Goal: Task Accomplishment & Management: Complete application form

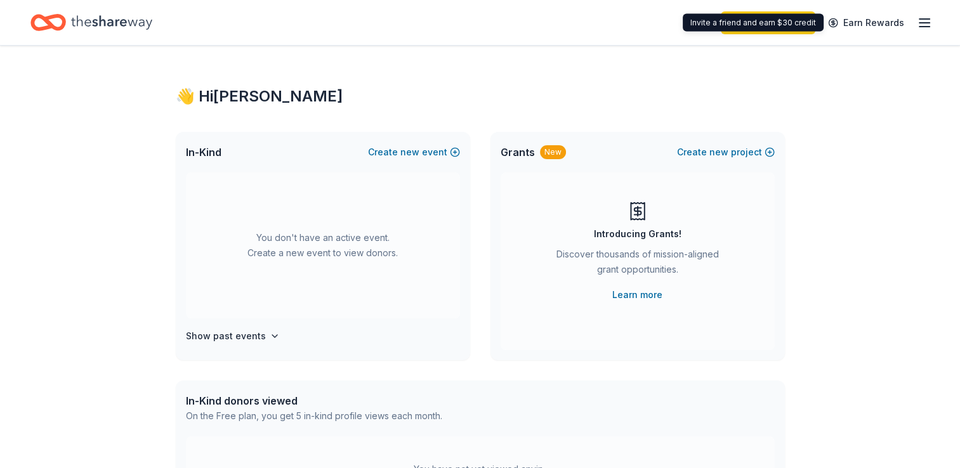
click at [934, 17] on div "Start free trial Earn Rewards" at bounding box center [480, 22] width 960 height 45
click at [926, 19] on line "button" at bounding box center [924, 19] width 10 height 0
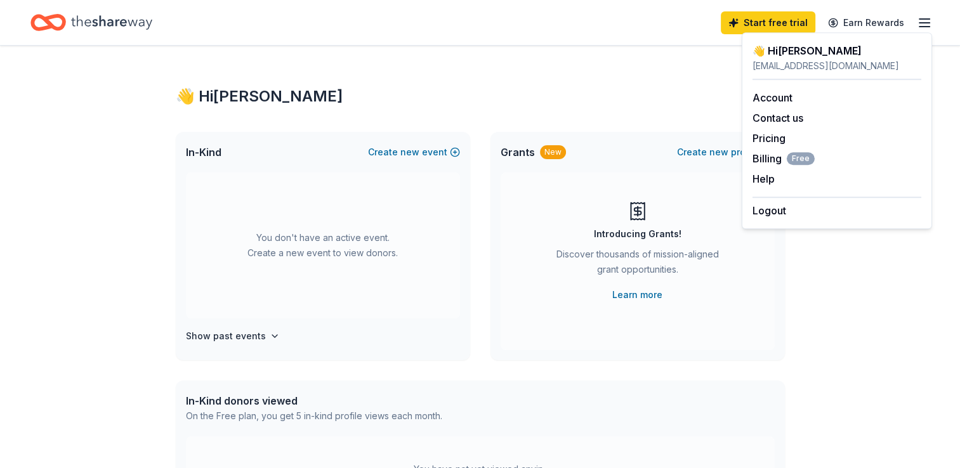
click at [509, 99] on div "👋 Hi Stephanie" at bounding box center [480, 96] width 609 height 20
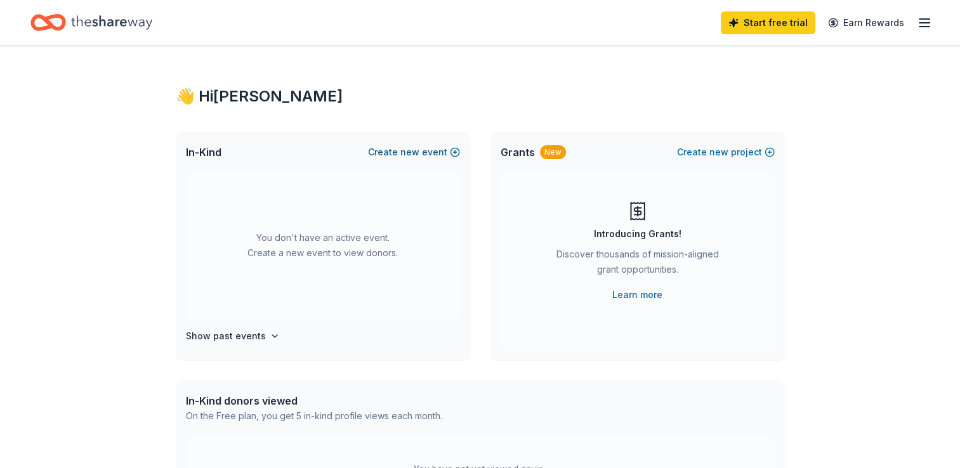
click at [424, 155] on button "Create new event" at bounding box center [414, 152] width 92 height 15
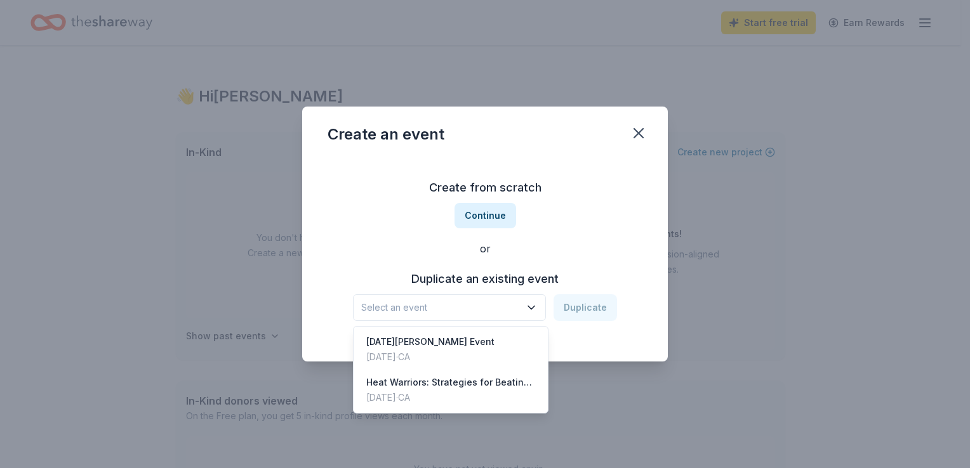
click at [473, 313] on span "Select an event" at bounding box center [440, 307] width 159 height 15
click at [556, 223] on div "Create from scratch Continue or Duplicate an existing event Select an event Dup…" at bounding box center [484, 249] width 315 height 184
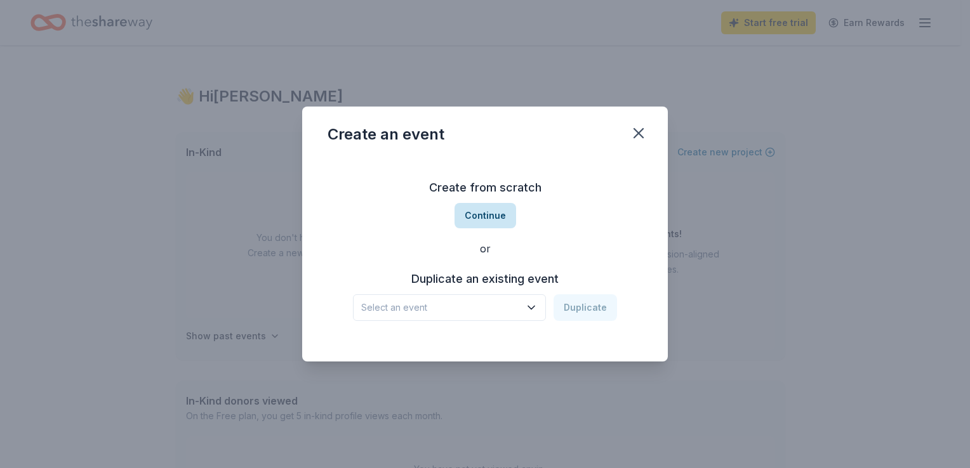
click at [486, 214] on button "Continue" at bounding box center [485, 215] width 62 height 25
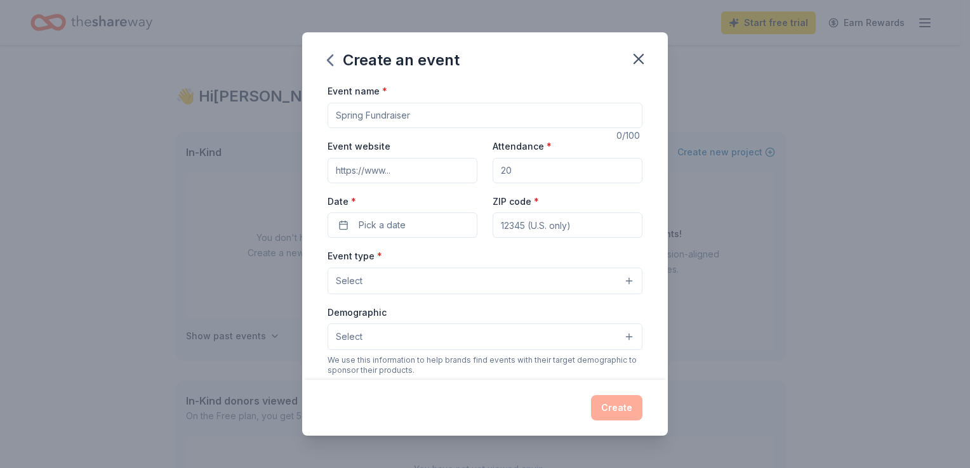
click at [402, 119] on input "Event name *" at bounding box center [484, 115] width 315 height 25
type input "B"
type input "WMCC Gala Event"
click at [543, 176] on input "Attendance *" at bounding box center [567, 170] width 150 height 25
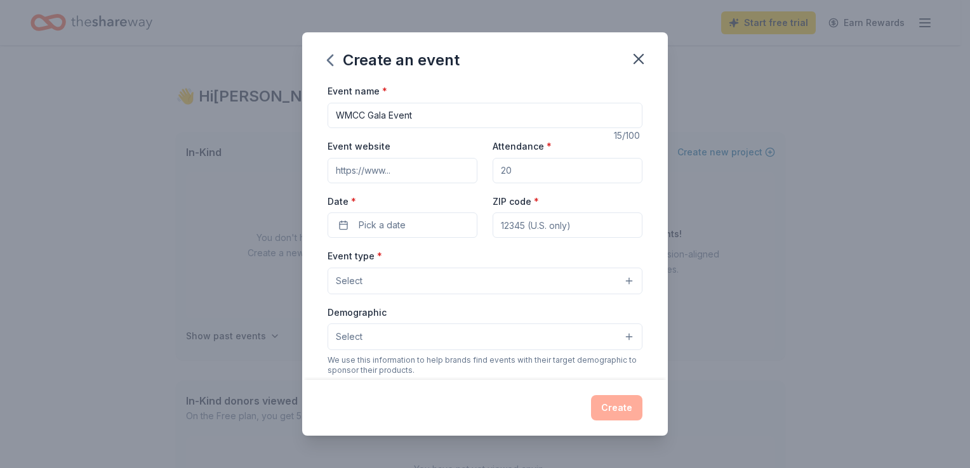
click at [543, 176] on input "Attendance *" at bounding box center [567, 170] width 150 height 25
type input "2"
type input "150"
click at [395, 221] on span "Pick a date" at bounding box center [382, 225] width 47 height 15
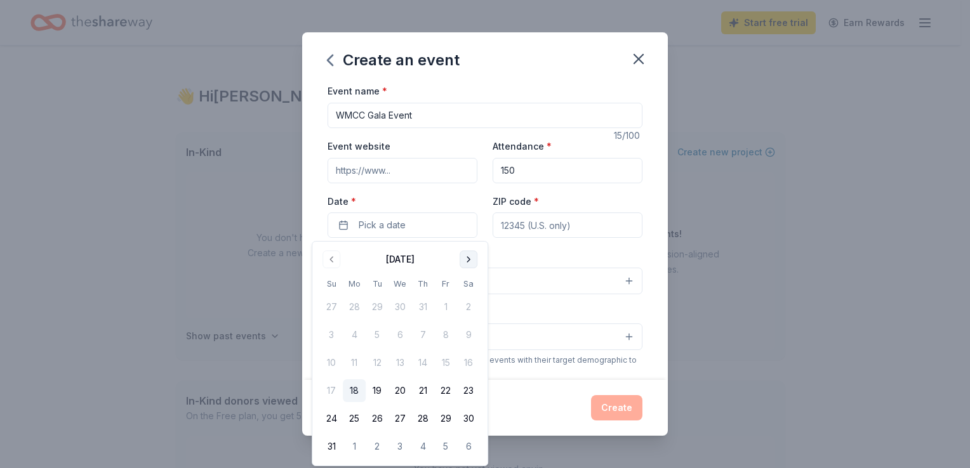
click at [470, 259] on button "Go to next month" at bounding box center [468, 260] width 18 height 18
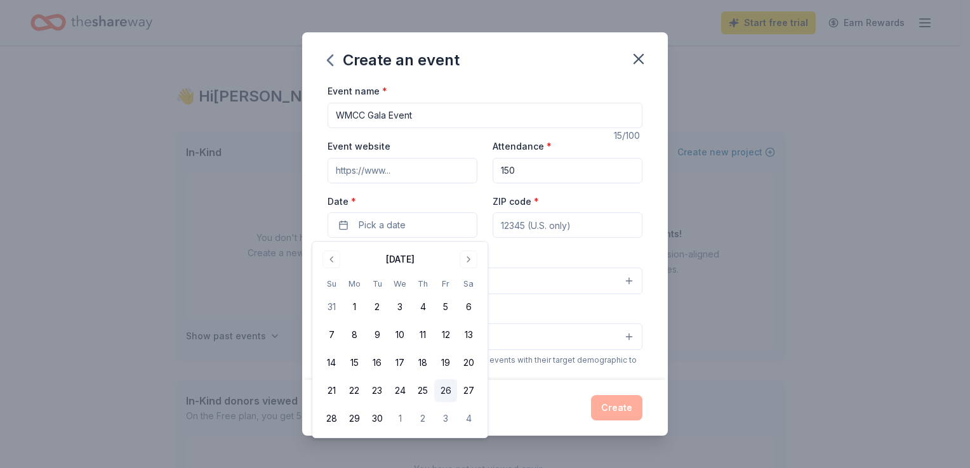
click at [449, 395] on button "26" at bounding box center [445, 390] width 23 height 23
click at [552, 228] on input "ZIP code *" at bounding box center [567, 225] width 150 height 25
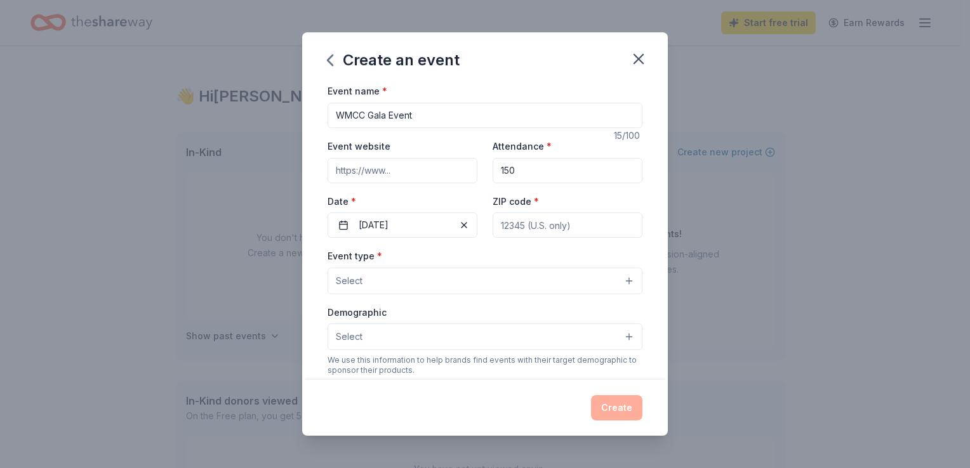
type input "95351"
type input "601 S Martin Luther King Dr"
click at [446, 279] on button "Select" at bounding box center [484, 281] width 315 height 27
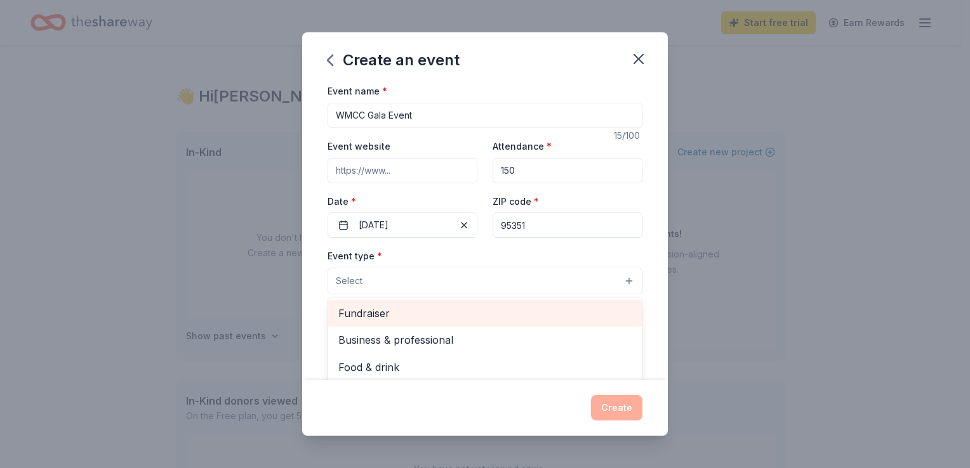
click at [451, 306] on span "Fundraiser" at bounding box center [484, 313] width 293 height 16
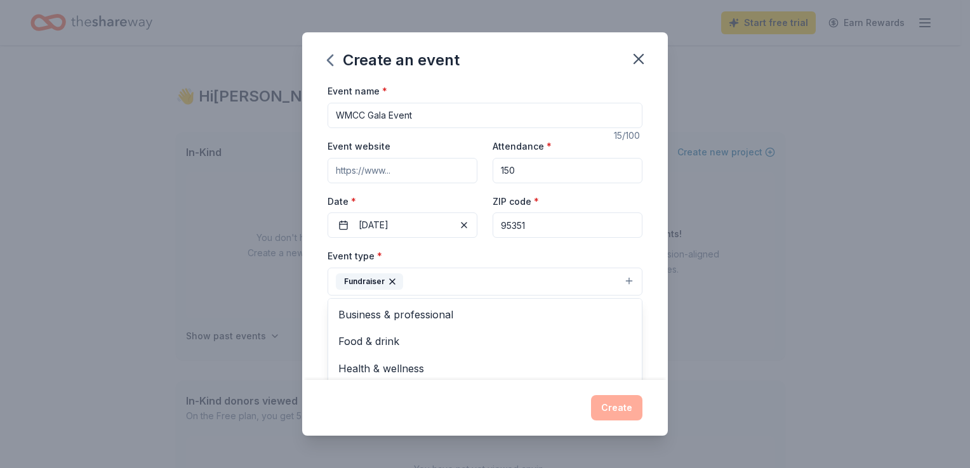
click at [636, 289] on div "Event name * WMCC Gala Event 15 /100 Event website Attendance * 150 Date * 09/2…" at bounding box center [484, 231] width 365 height 296
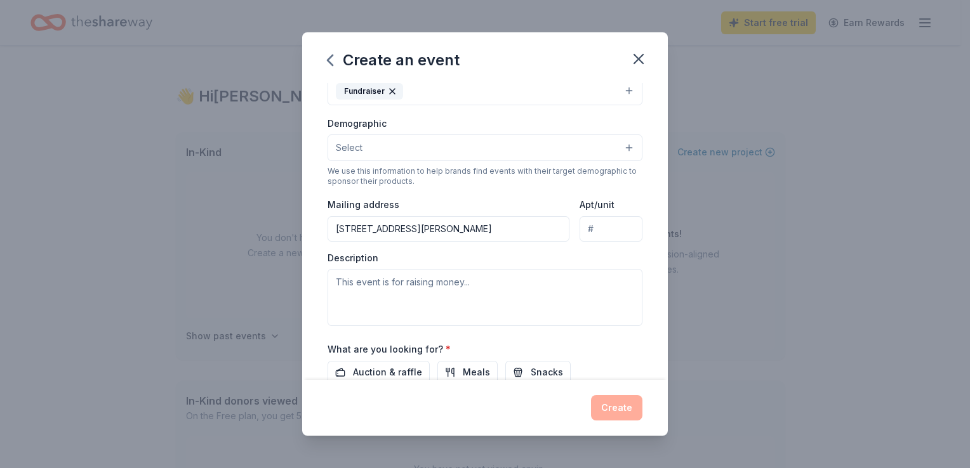
scroll to position [63, 0]
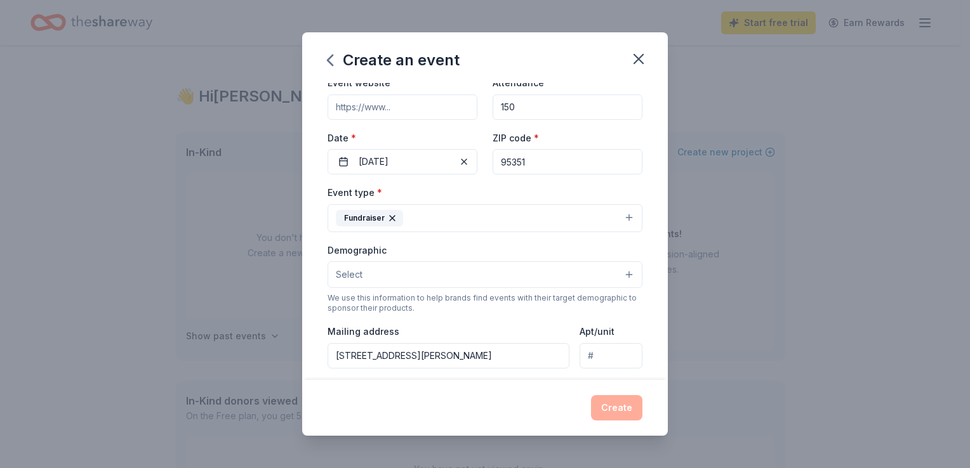
click at [484, 223] on button "Fundraiser" at bounding box center [484, 218] width 315 height 28
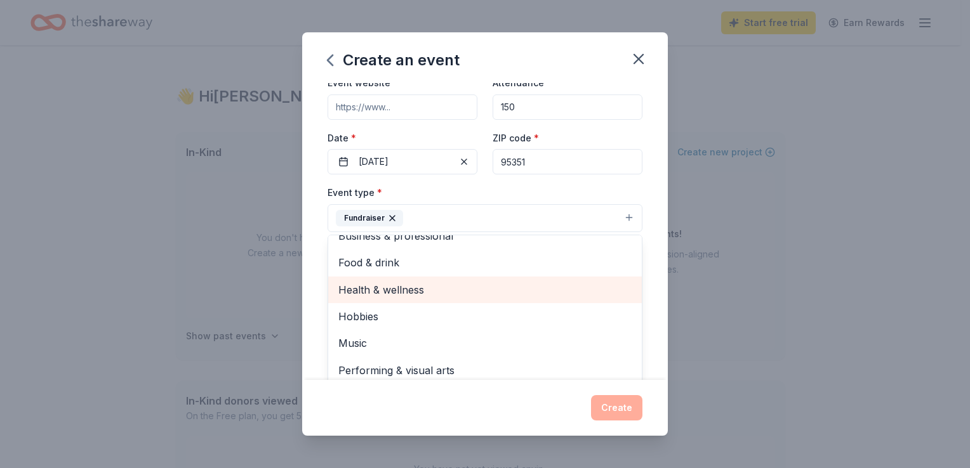
scroll to position [0, 0]
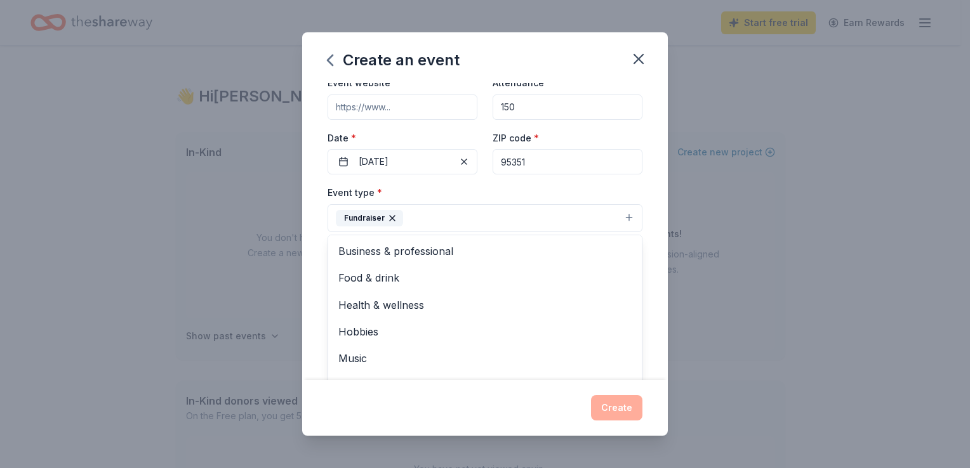
click at [317, 283] on div "Event name * WMCC Gala Event 15 /100 Event website Attendance * 150 Date * 09/2…" at bounding box center [484, 231] width 365 height 296
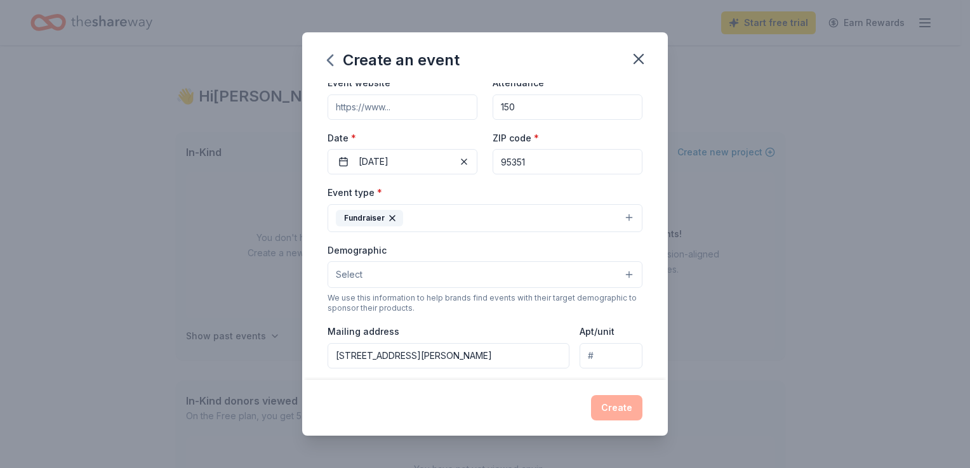
click at [403, 279] on button "Select" at bounding box center [484, 274] width 315 height 27
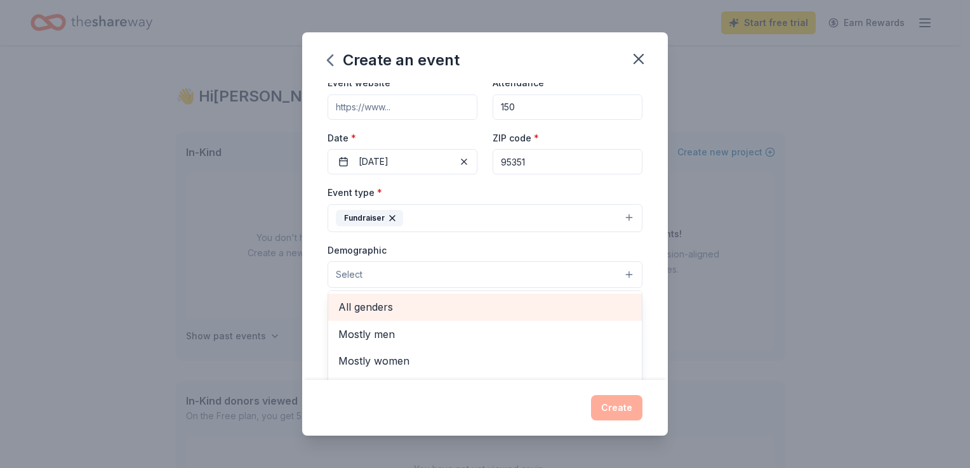
click at [379, 311] on span "All genders" at bounding box center [484, 307] width 293 height 16
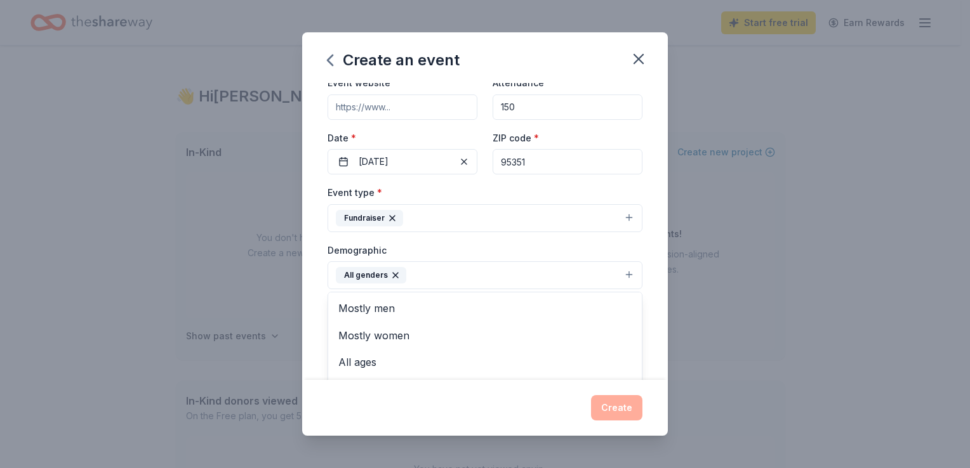
click at [313, 277] on div "Event name * WMCC Gala Event 15 /100 Event website Attendance * 150 Date * 09/2…" at bounding box center [484, 231] width 365 height 296
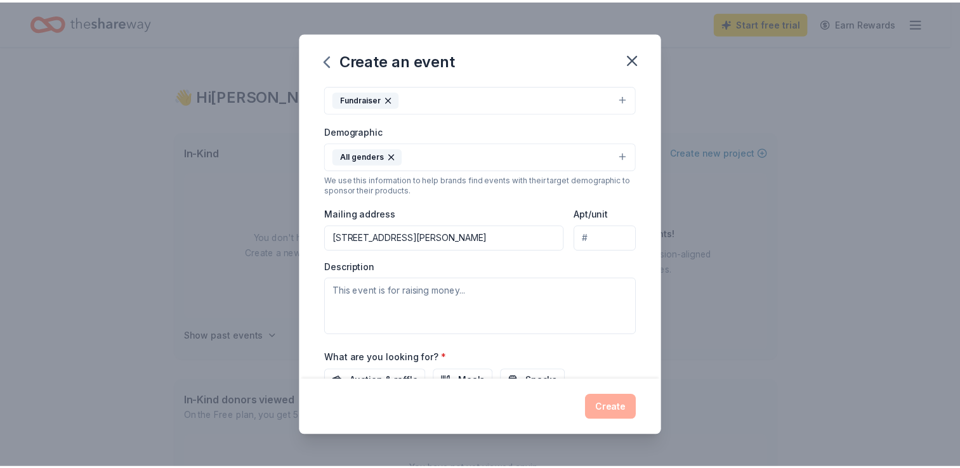
scroll to position [312, 0]
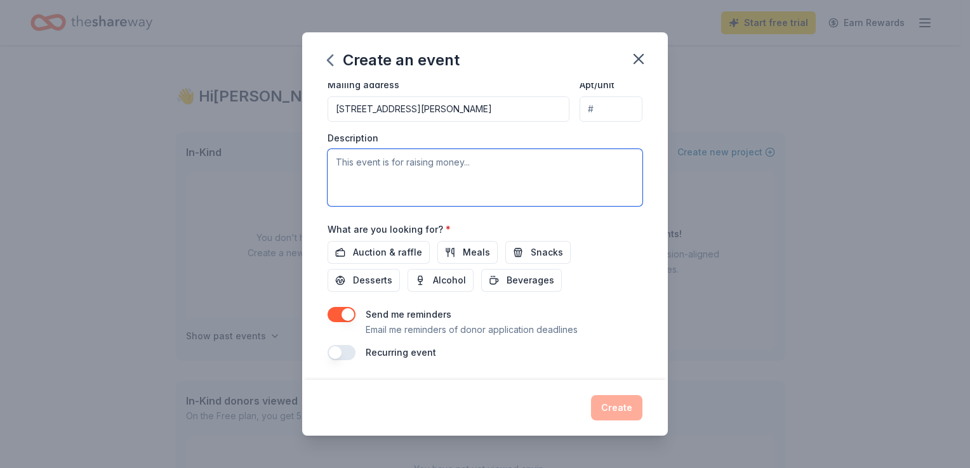
click at [457, 187] on textarea at bounding box center [484, 177] width 315 height 57
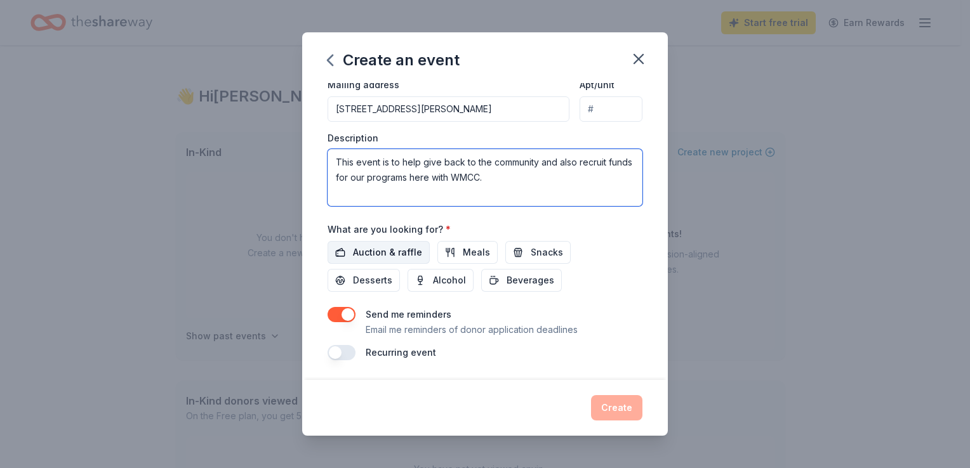
type textarea "This event is to help give back to the community and also recruit funds for our…"
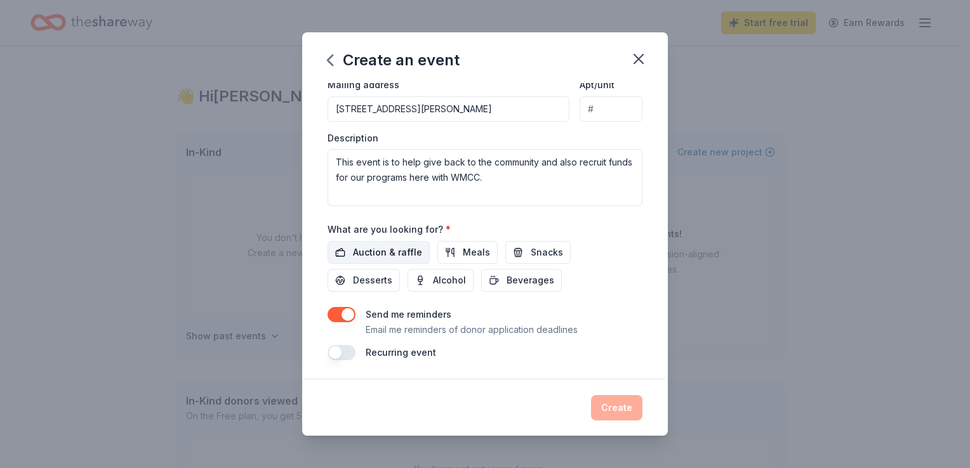
click at [407, 251] on span "Auction & raffle" at bounding box center [387, 252] width 69 height 15
click at [619, 409] on button "Create" at bounding box center [616, 407] width 51 height 25
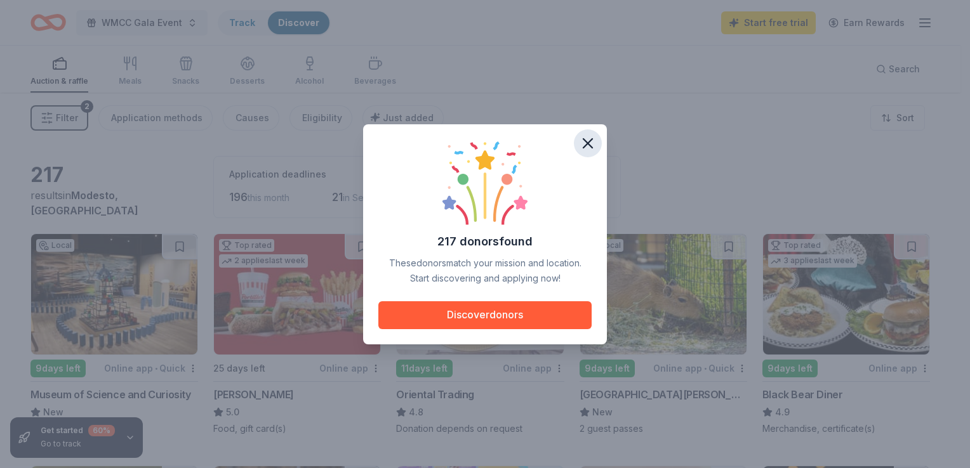
click at [586, 149] on icon "button" at bounding box center [588, 144] width 18 height 18
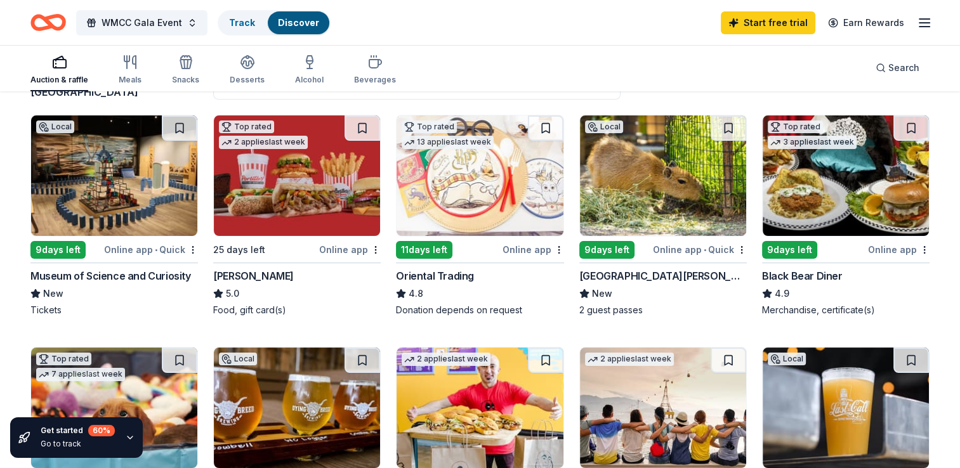
scroll to position [127, 0]
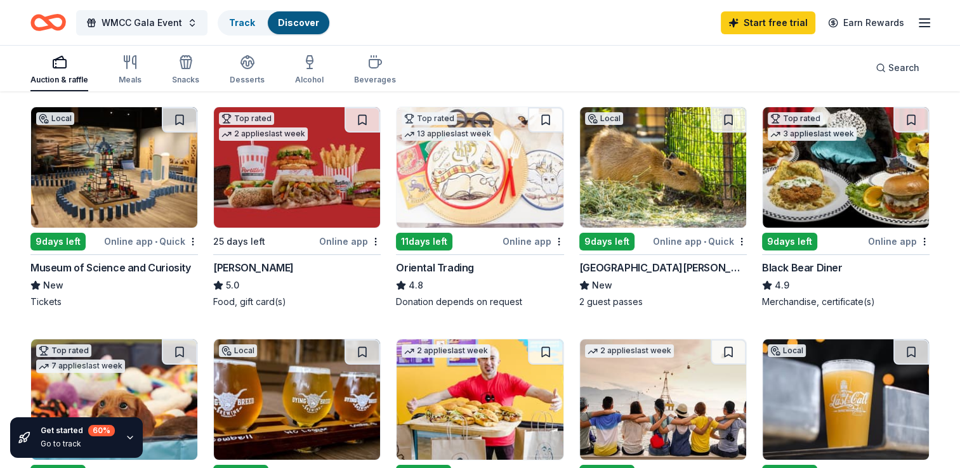
click at [91, 206] on img at bounding box center [114, 167] width 166 height 121
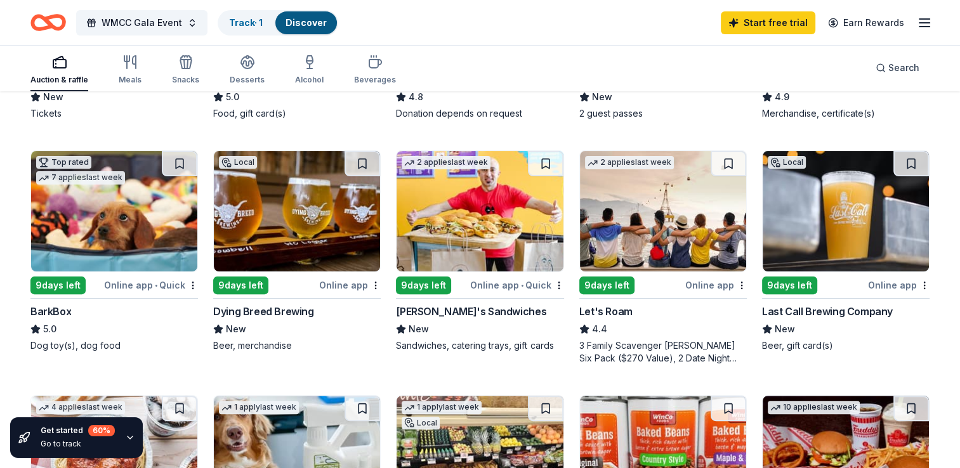
scroll to position [317, 0]
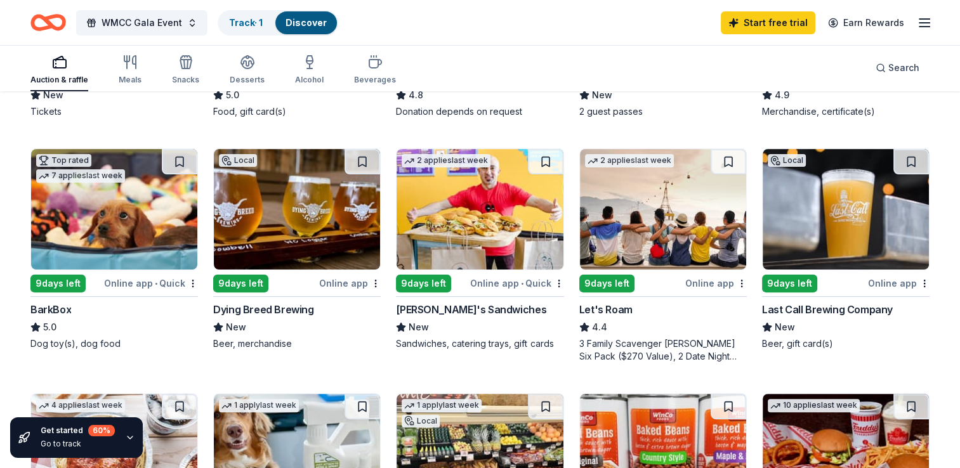
click at [883, 203] on img at bounding box center [846, 209] width 166 height 121
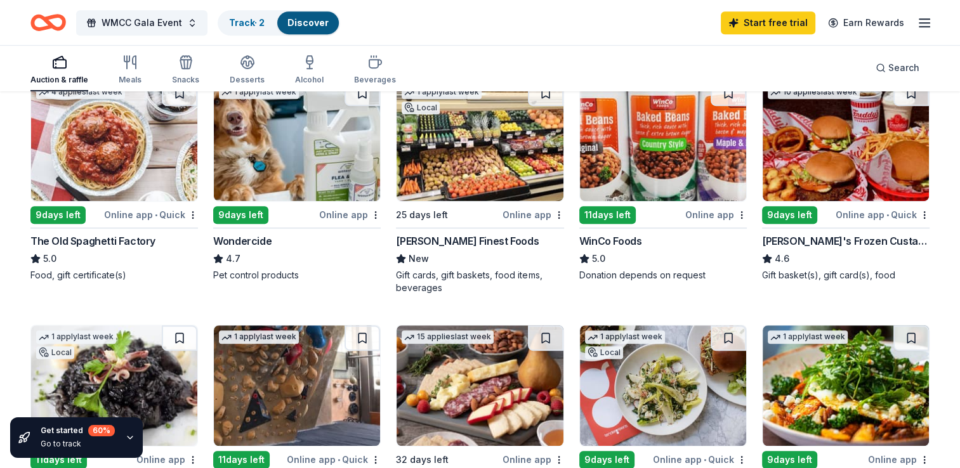
scroll to position [635, 0]
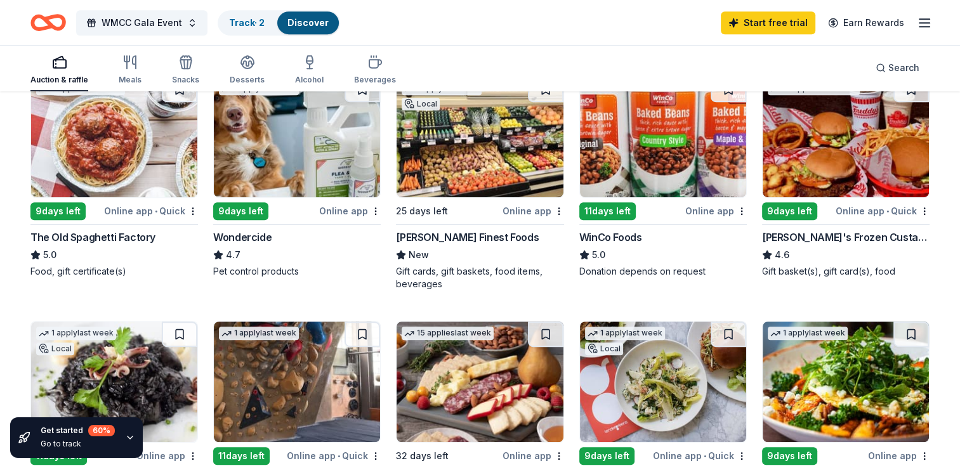
click at [99, 180] on img at bounding box center [114, 137] width 166 height 121
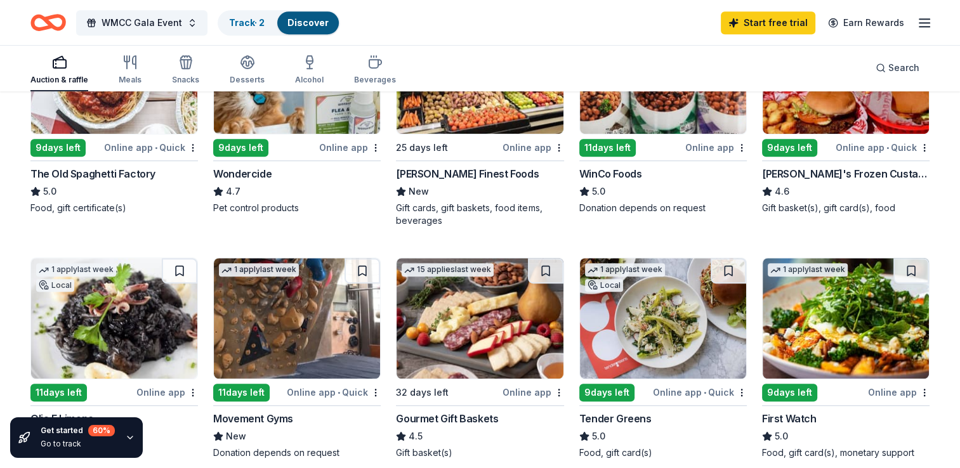
click at [119, 124] on img at bounding box center [114, 73] width 166 height 121
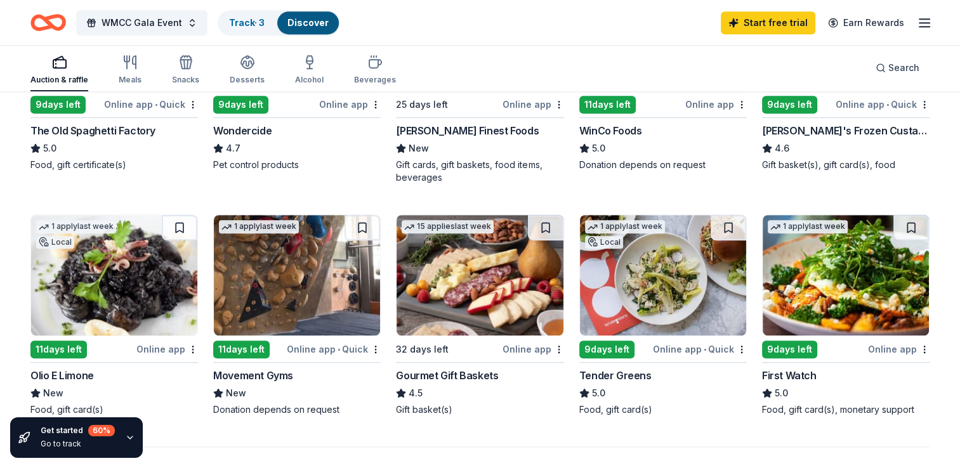
scroll to position [761, 0]
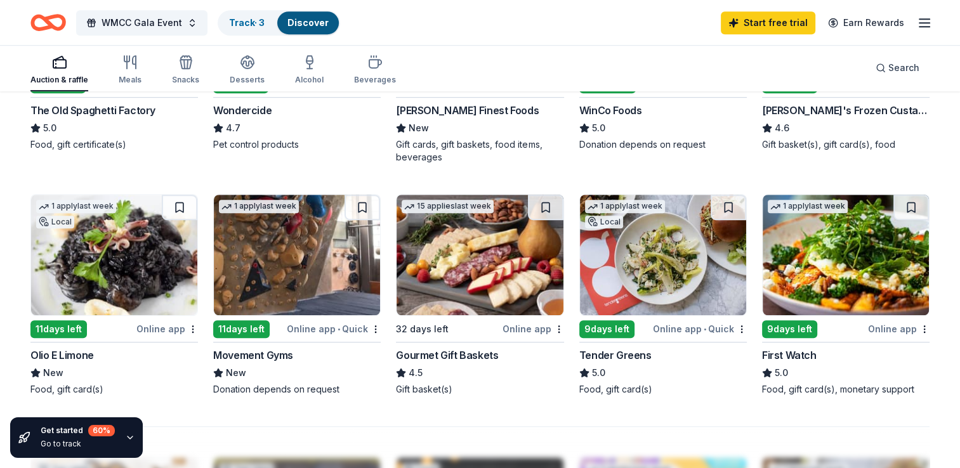
click at [467, 275] on img at bounding box center [480, 255] width 166 height 121
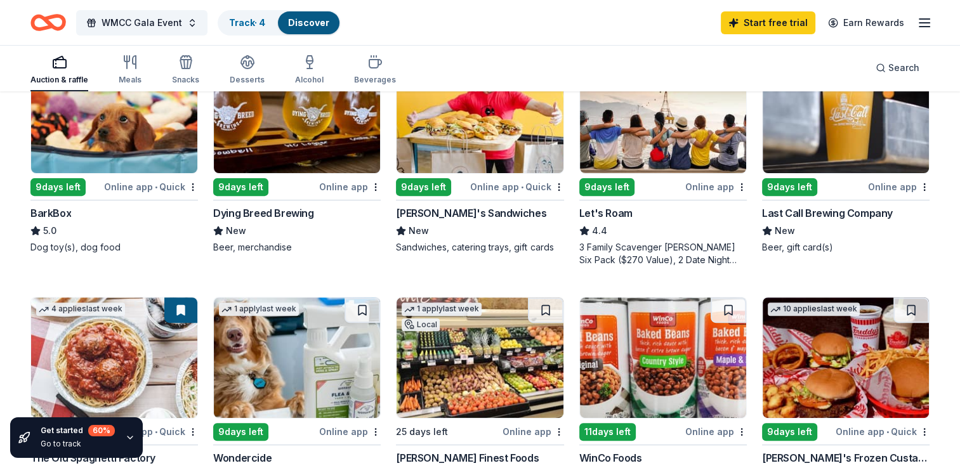
scroll to position [381, 0]
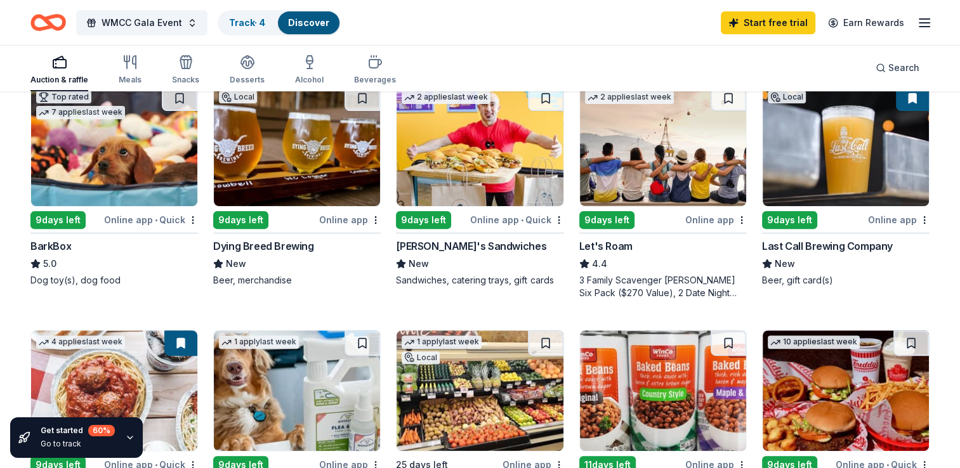
click at [330, 174] on img at bounding box center [297, 146] width 166 height 121
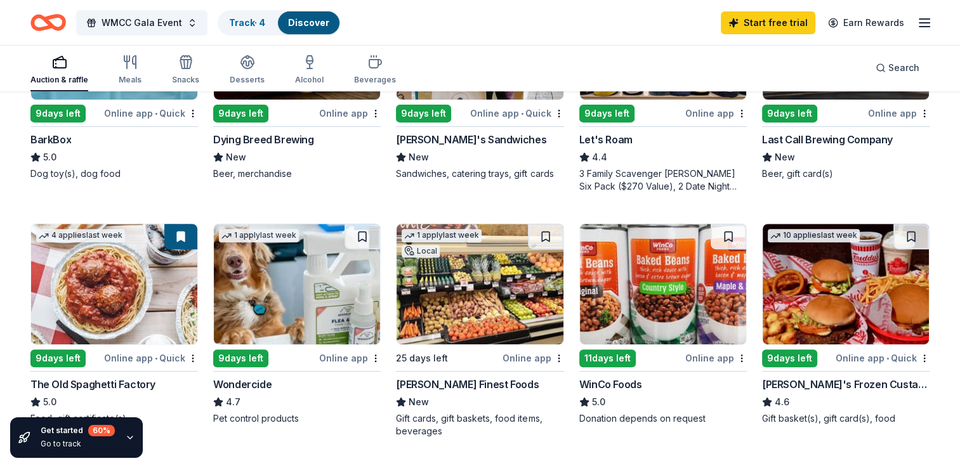
scroll to position [508, 0]
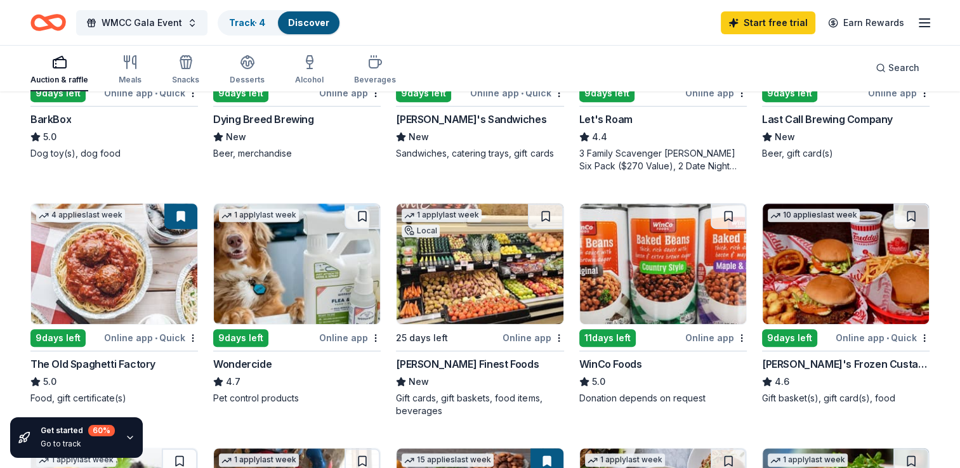
click at [450, 276] on img at bounding box center [480, 264] width 166 height 121
click at [247, 33] on div "Track · 4" at bounding box center [247, 22] width 56 height 23
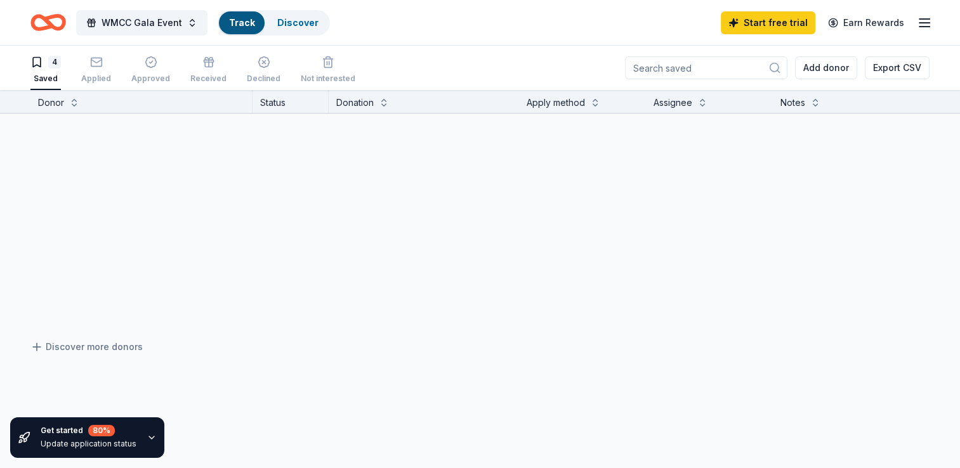
click at [245, 21] on link "Track" at bounding box center [241, 22] width 25 height 11
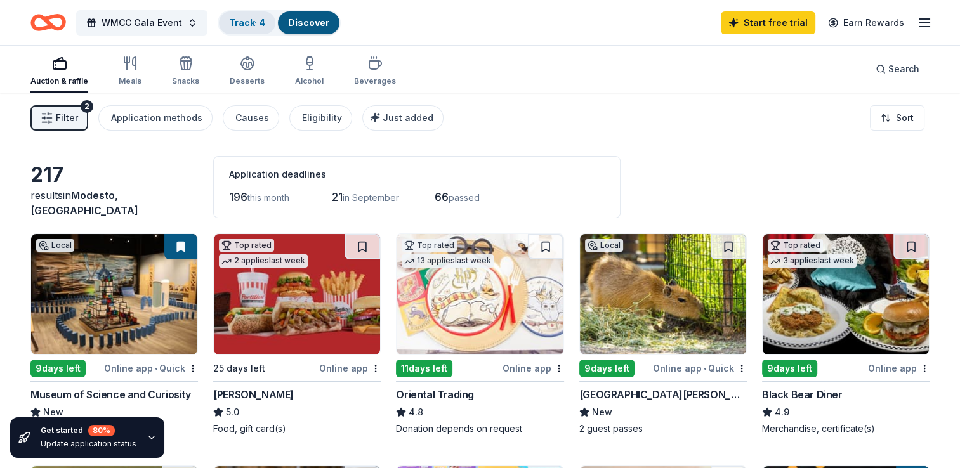
click at [260, 27] on link "Track · 4" at bounding box center [247, 22] width 36 height 11
click at [237, 25] on link "Track · 4" at bounding box center [247, 22] width 36 height 11
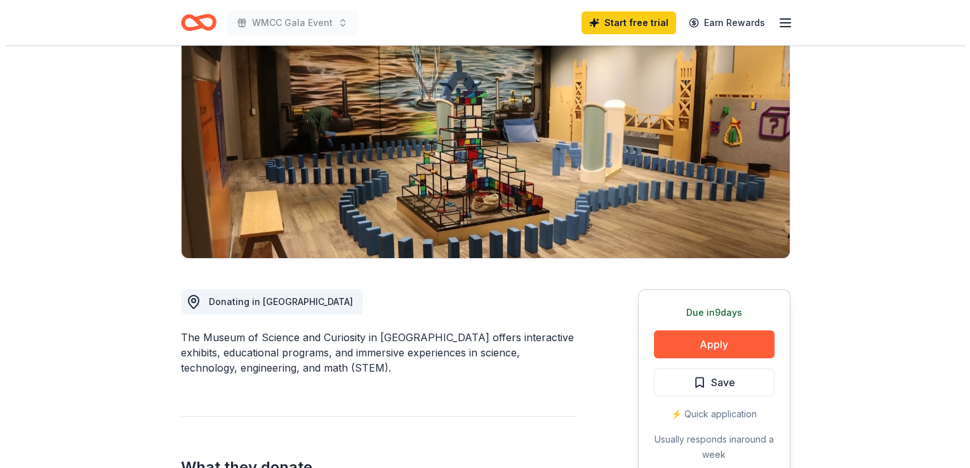
scroll to position [254, 0]
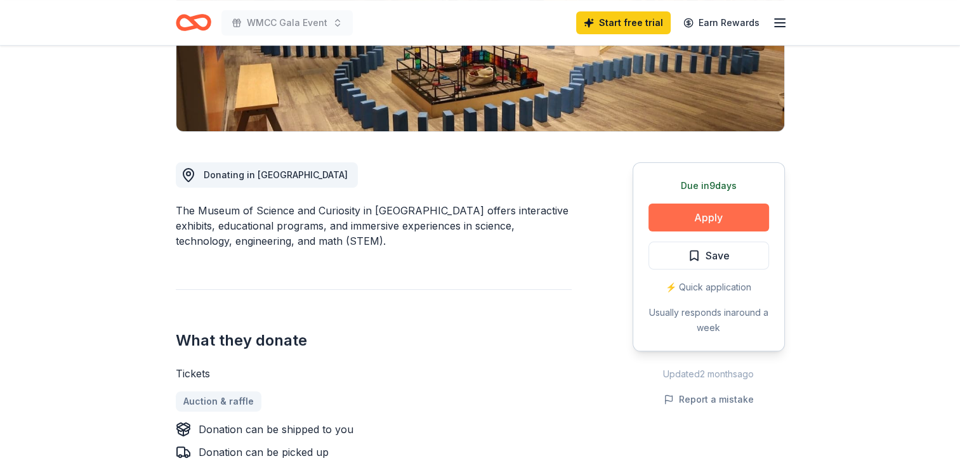
click at [728, 216] on button "Apply" at bounding box center [708, 218] width 121 height 28
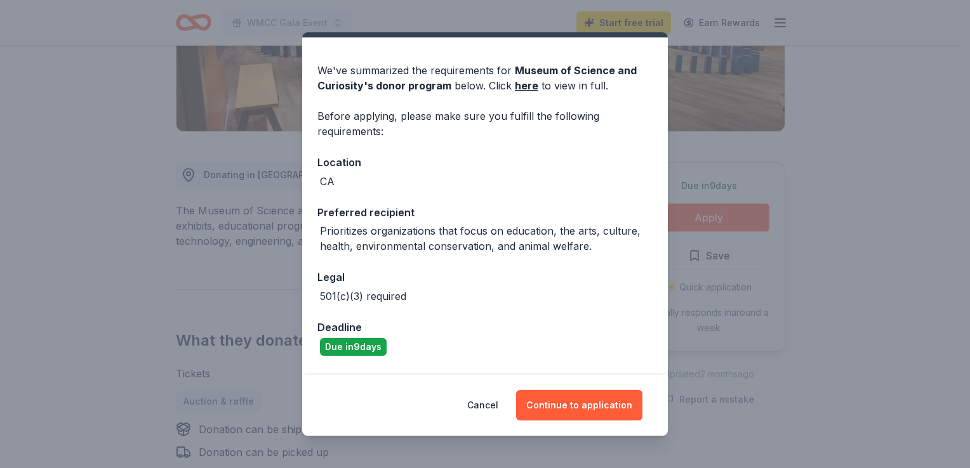
scroll to position [76, 0]
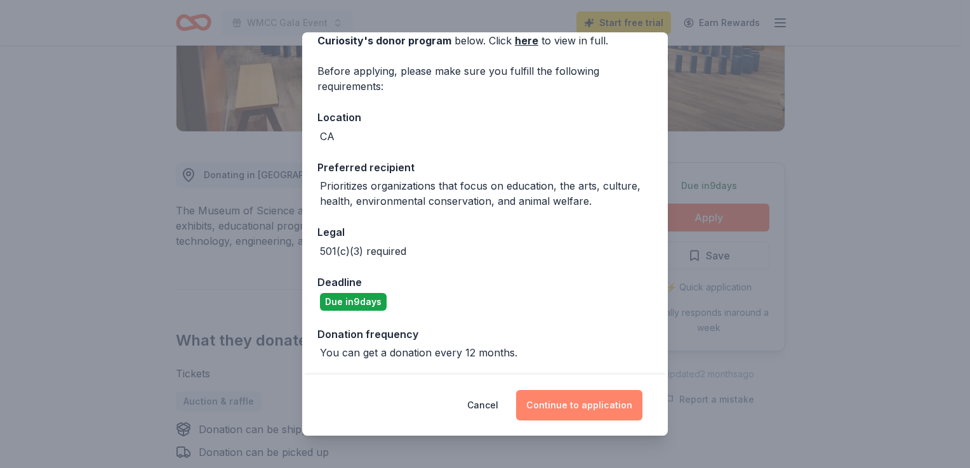
click at [580, 407] on button "Continue to application" at bounding box center [579, 405] width 126 height 30
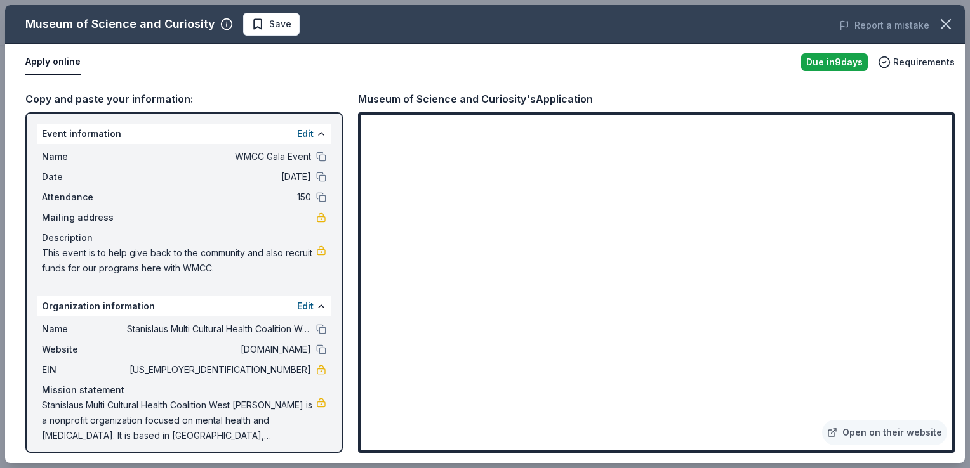
click at [209, 253] on span "This event is to help give back to the community and also recruit funds for our…" at bounding box center [179, 261] width 274 height 30
click at [297, 135] on button "Edit" at bounding box center [305, 133] width 16 height 15
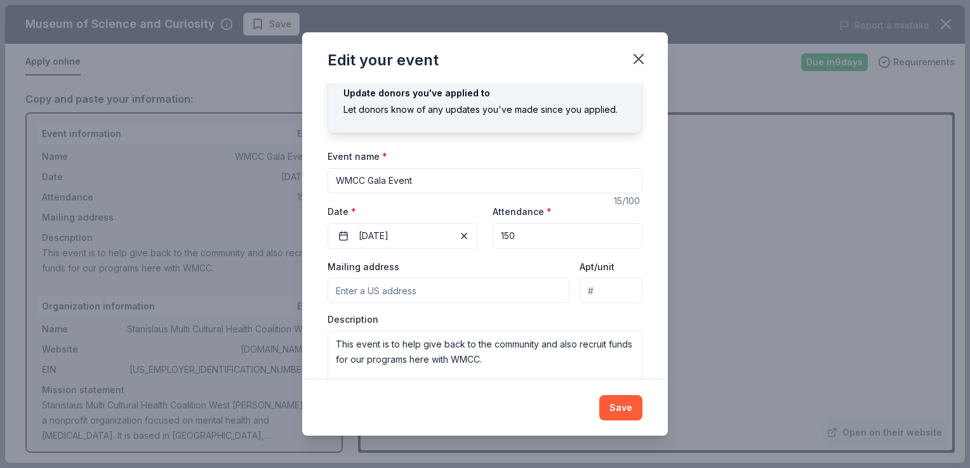
scroll to position [64, 0]
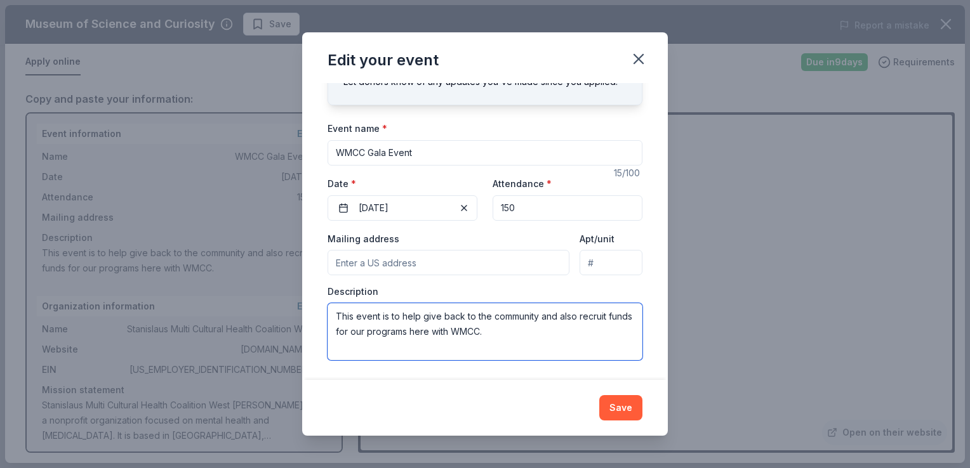
click at [517, 335] on textarea "This event is to help give back to the community and also recruit funds for our…" at bounding box center [484, 331] width 315 height 57
click at [380, 332] on textarea "This event is to help give back to the community and also recruit funds for our…" at bounding box center [484, 331] width 315 height 57
click at [395, 332] on textarea "This event is to help give back to the community and also recruit funds for our…" at bounding box center [484, 331] width 315 height 57
click at [357, 338] on textarea "This event is to help give back to the community and also recruit funds for our…" at bounding box center [484, 331] width 315 height 57
click at [456, 332] on textarea "This event is to help give back to the community and also recruit proceeds to h…" at bounding box center [484, 331] width 315 height 57
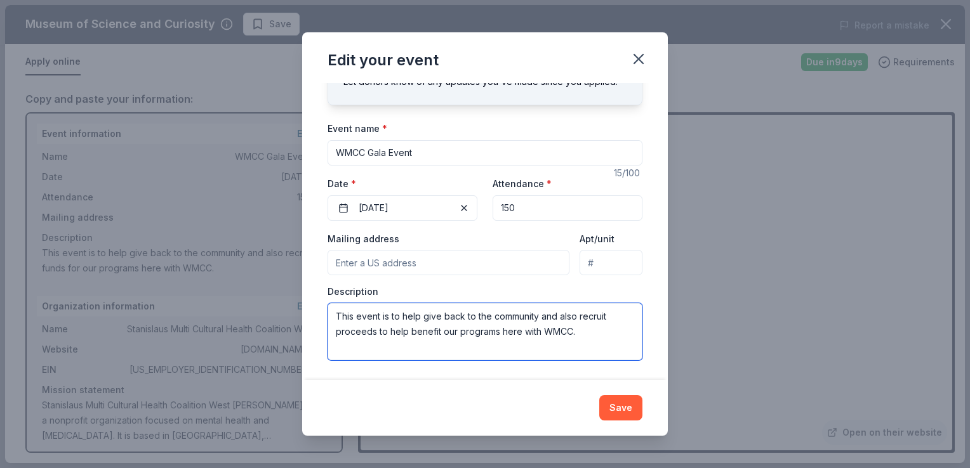
click at [456, 332] on textarea "This event is to help give back to the community and also recruit proceeds to h…" at bounding box center [484, 331] width 315 height 57
click at [584, 334] on textarea "This event is to help give back to the community and also recruit proceeds to h…" at bounding box center [484, 331] width 315 height 57
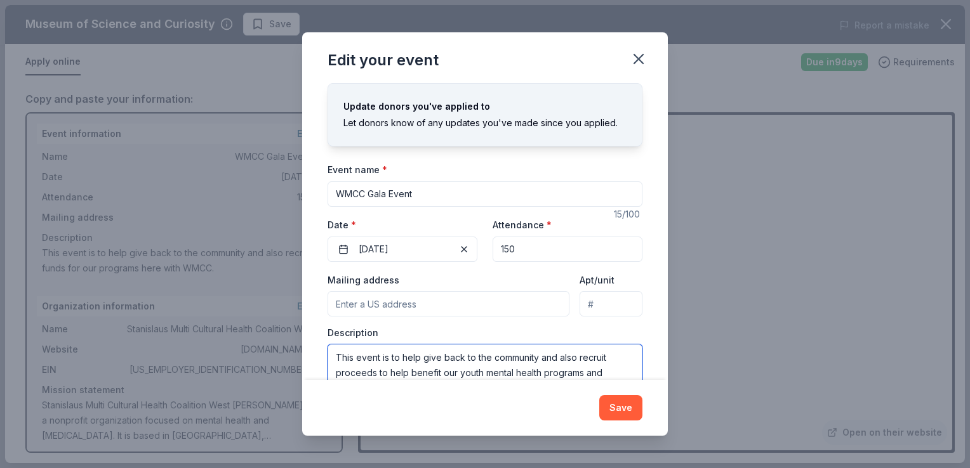
scroll to position [1, 0]
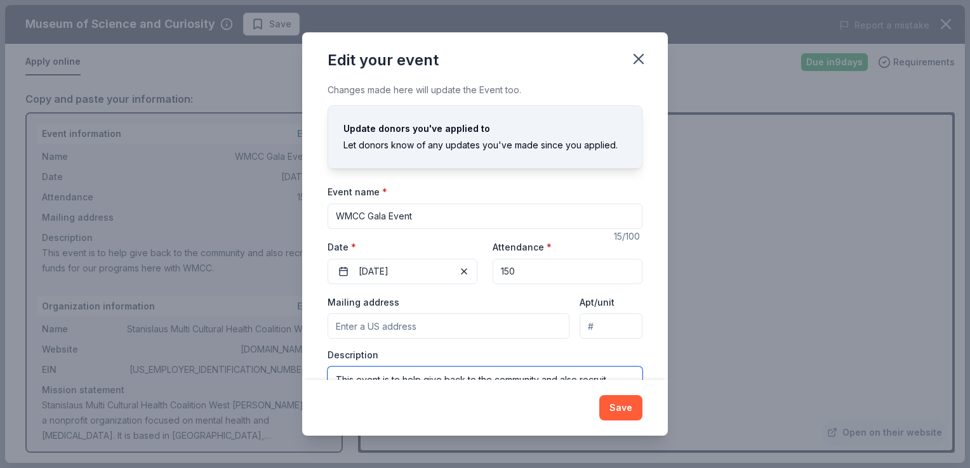
type textarea "This event is to help give back to the community and also recruit proceeds to h…"
click at [466, 324] on input "Mailing address" at bounding box center [448, 325] width 242 height 25
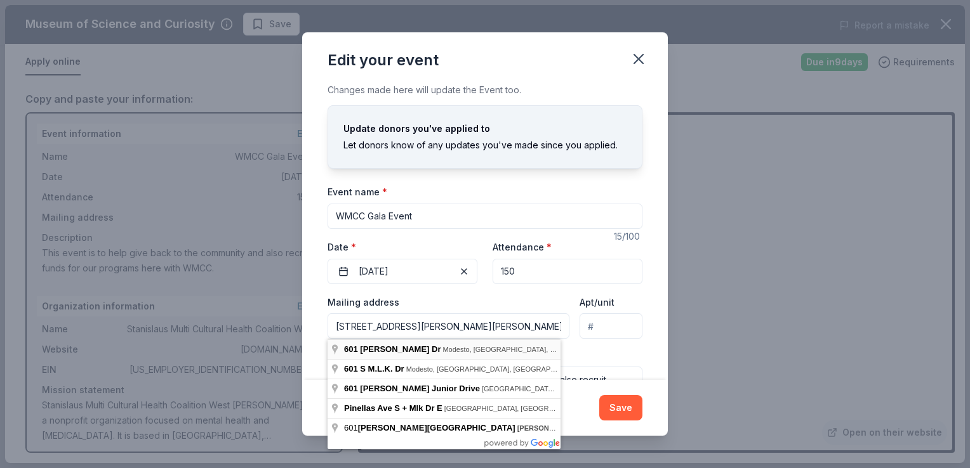
type input "601 Martin Luther King Drive, Modesto, CA, 95351"
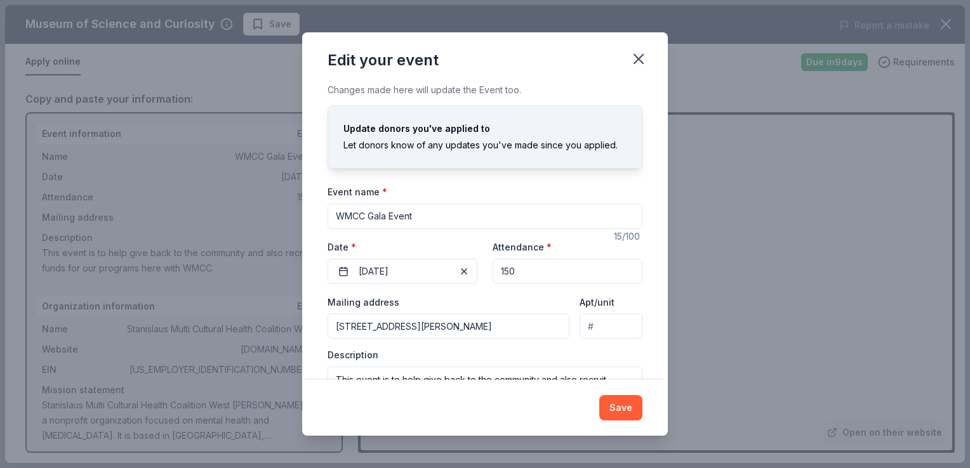
click at [416, 214] on input "WMCC Gala Event" at bounding box center [484, 216] width 315 height 25
drag, startPoint x: 416, startPoint y: 214, endPoint x: 374, endPoint y: 212, distance: 42.0
click at [374, 212] on input "WMCC Gala Event" at bounding box center [484, 216] width 315 height 25
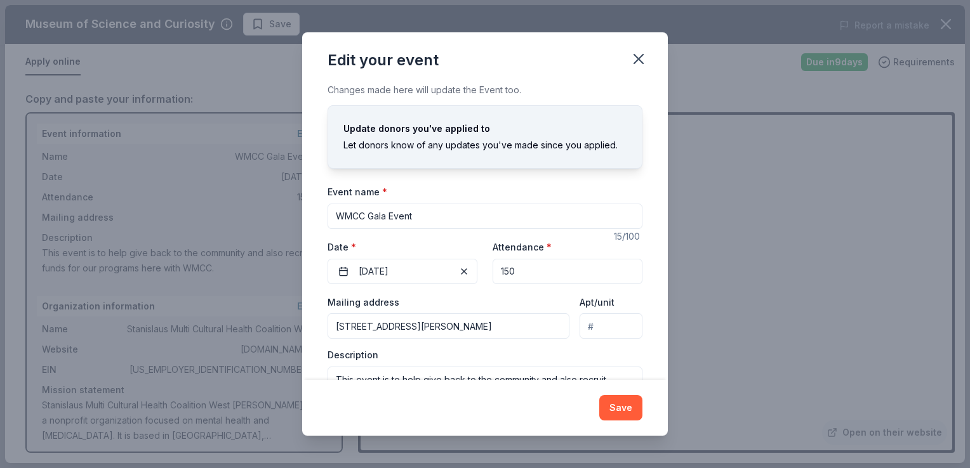
click at [374, 212] on input "WMCC Gala Event" at bounding box center [484, 216] width 315 height 25
type input "Strength in [GEOGRAPHIC_DATA]: 2025 Gala"
click at [553, 273] on input "150" at bounding box center [567, 271] width 150 height 25
type input "1"
type input "200"
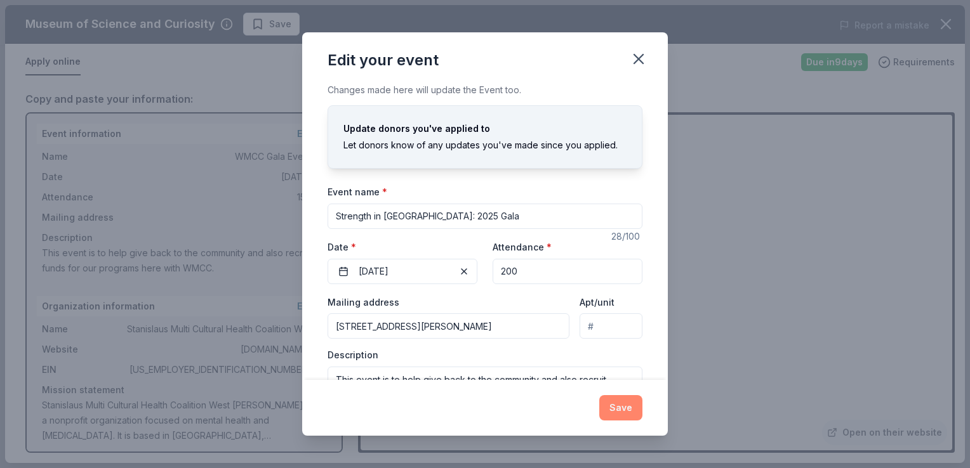
click at [632, 418] on button "Save" at bounding box center [620, 407] width 43 height 25
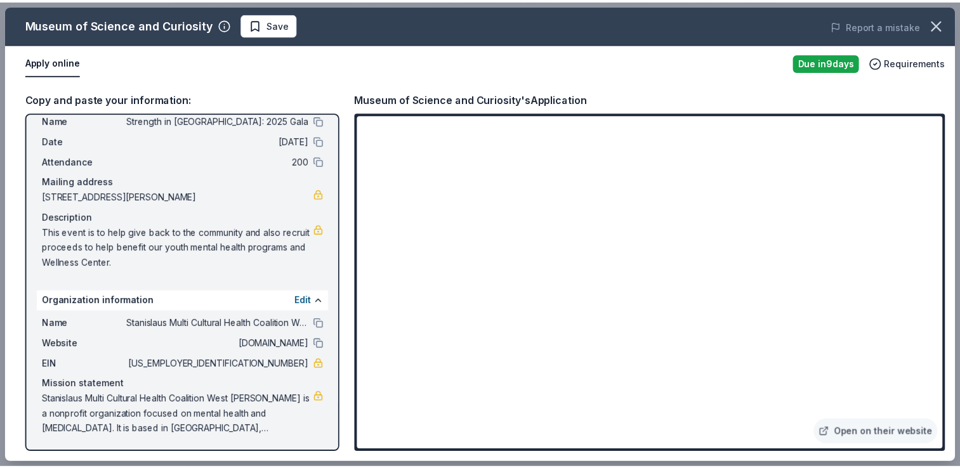
scroll to position [0, 0]
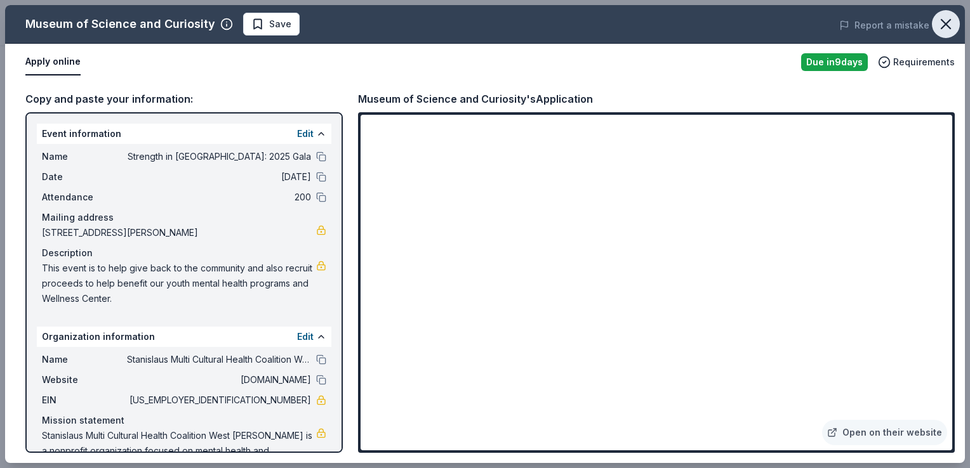
click at [952, 22] on icon "button" at bounding box center [946, 24] width 18 height 18
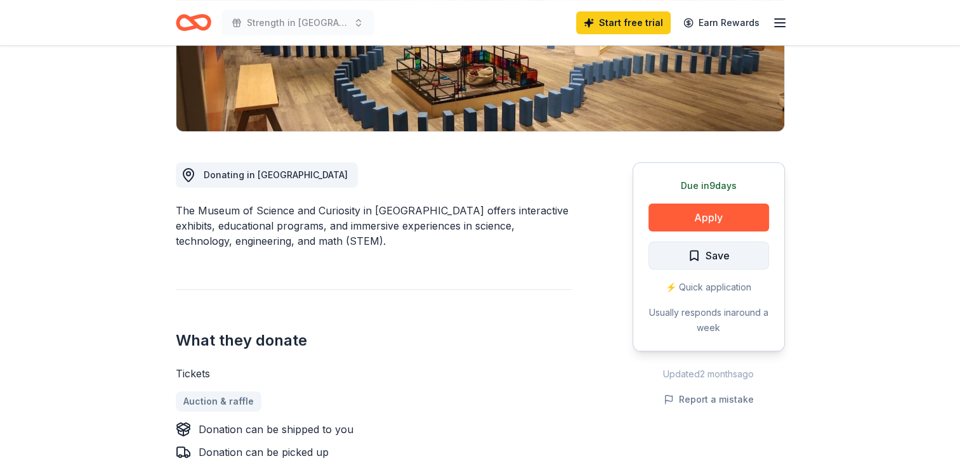
click at [697, 265] on button "Save" at bounding box center [708, 256] width 121 height 28
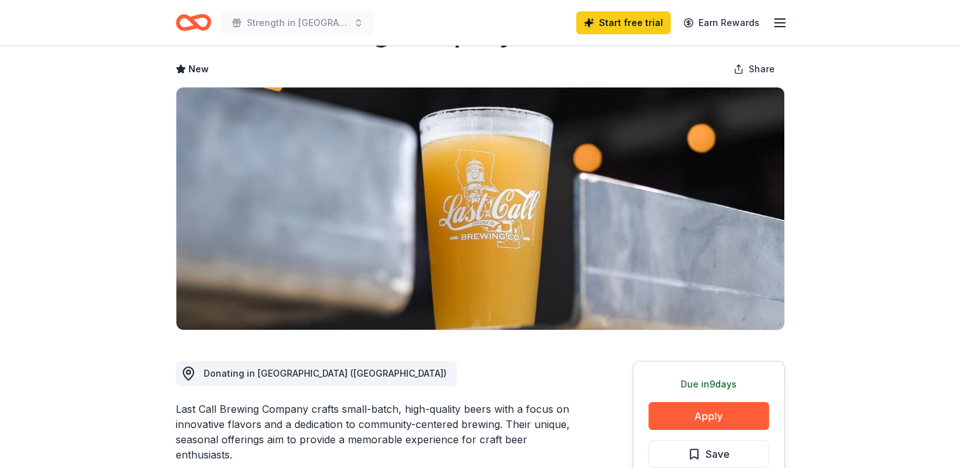
scroll to position [190, 0]
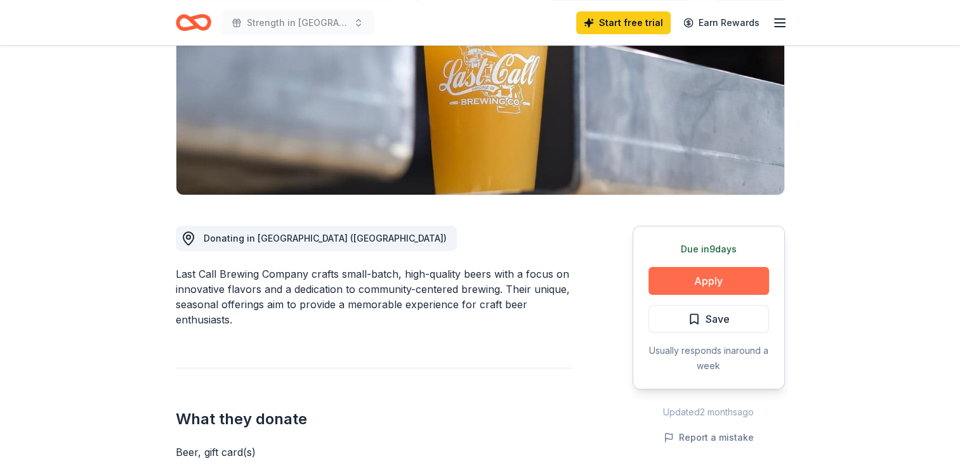
click at [695, 271] on button "Apply" at bounding box center [708, 281] width 121 height 28
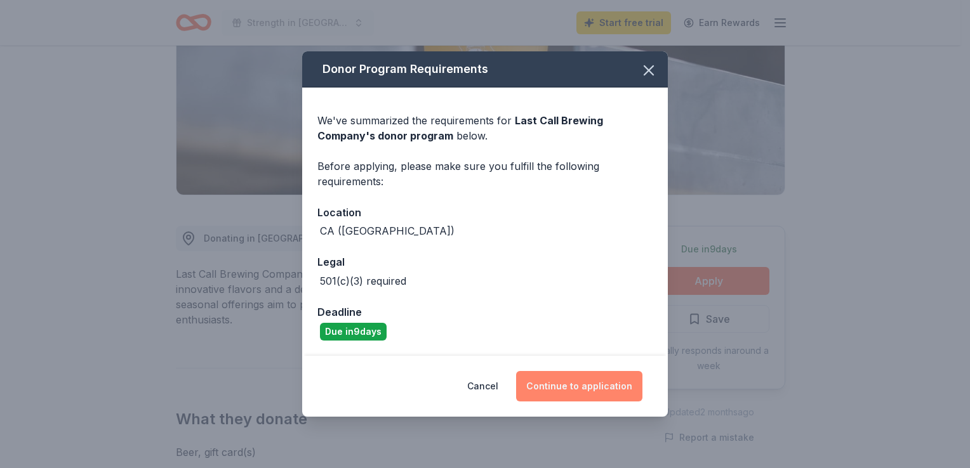
click at [556, 382] on button "Continue to application" at bounding box center [579, 386] width 126 height 30
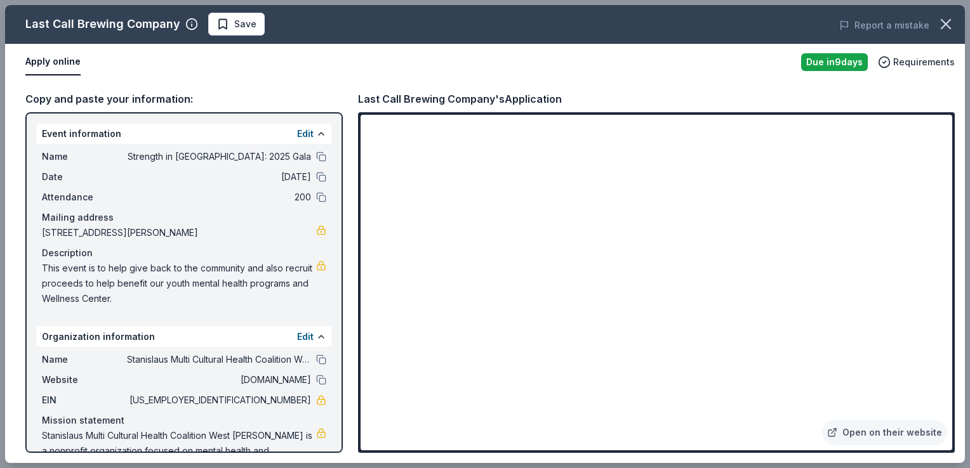
drag, startPoint x: 44, startPoint y: 268, endPoint x: 69, endPoint y: 274, distance: 26.2
click at [69, 274] on span "This event is to help give back to the community and also recruit proceeds to h…" at bounding box center [179, 284] width 274 height 46
click at [942, 23] on icon "button" at bounding box center [946, 24] width 18 height 18
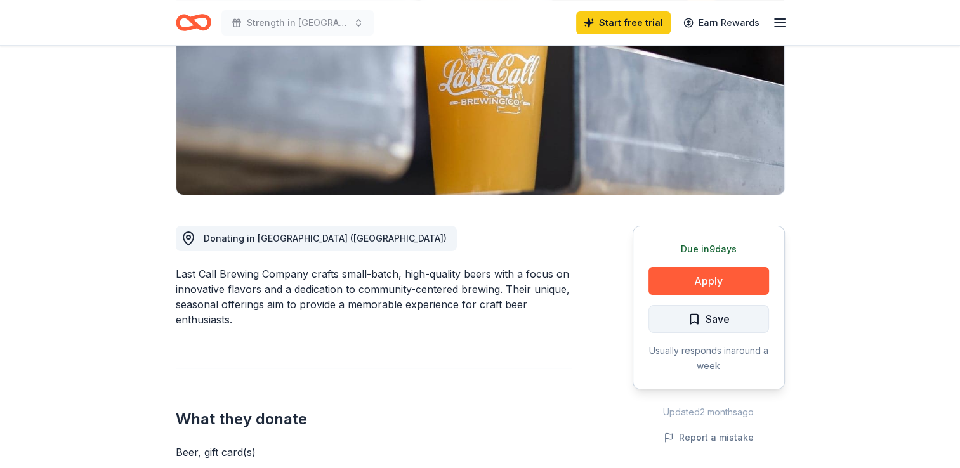
click at [711, 312] on span "Save" at bounding box center [718, 319] width 24 height 16
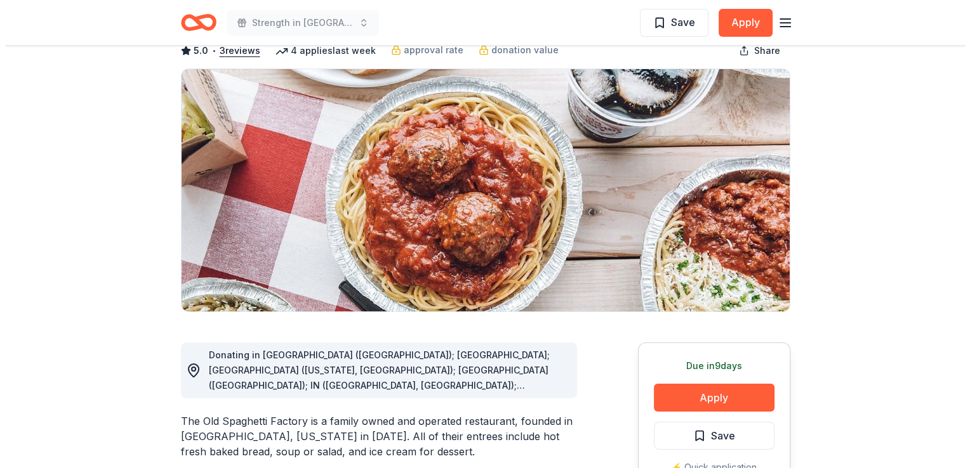
scroll to position [190, 0]
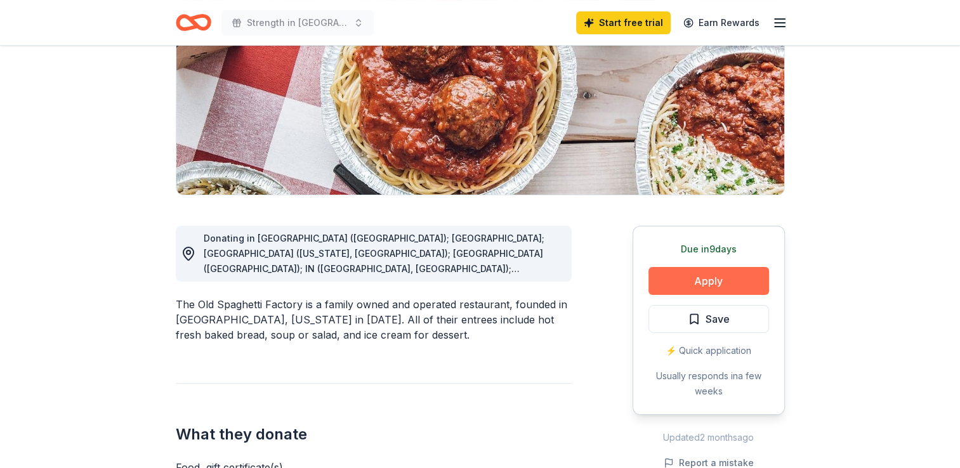
click at [701, 275] on button "Apply" at bounding box center [708, 281] width 121 height 28
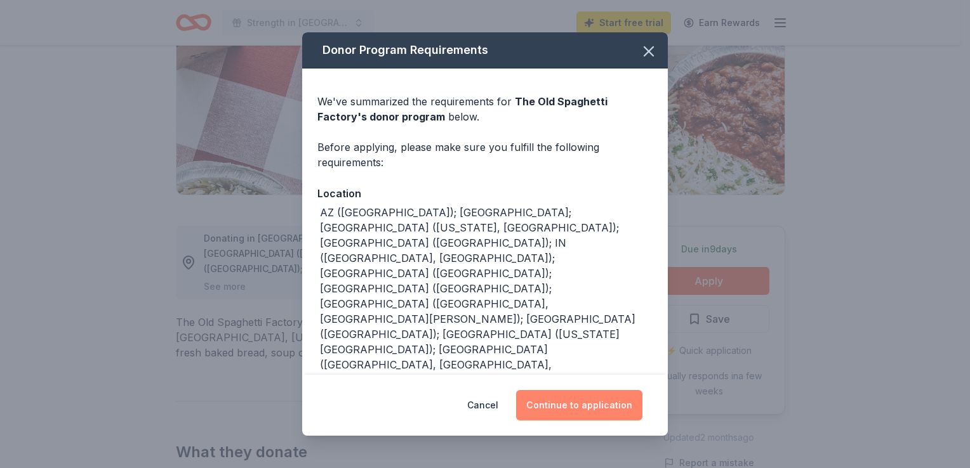
click at [594, 397] on button "Continue to application" at bounding box center [579, 405] width 126 height 30
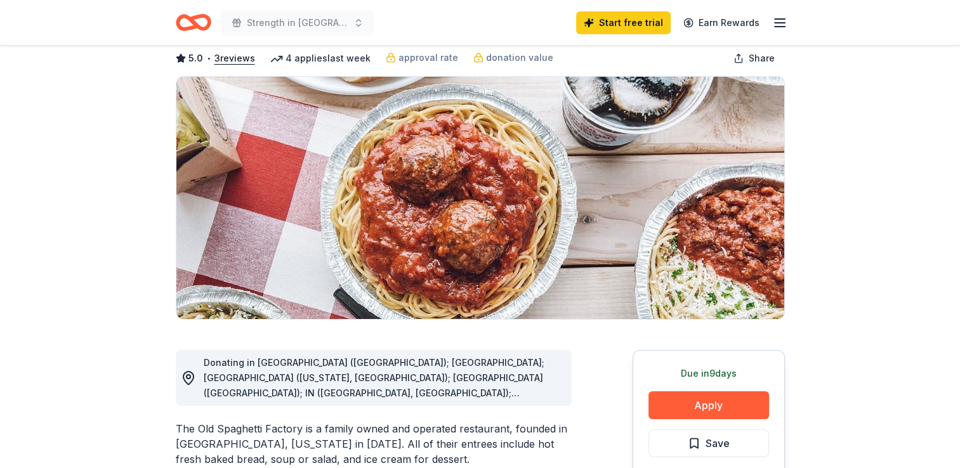
scroll to position [190, 0]
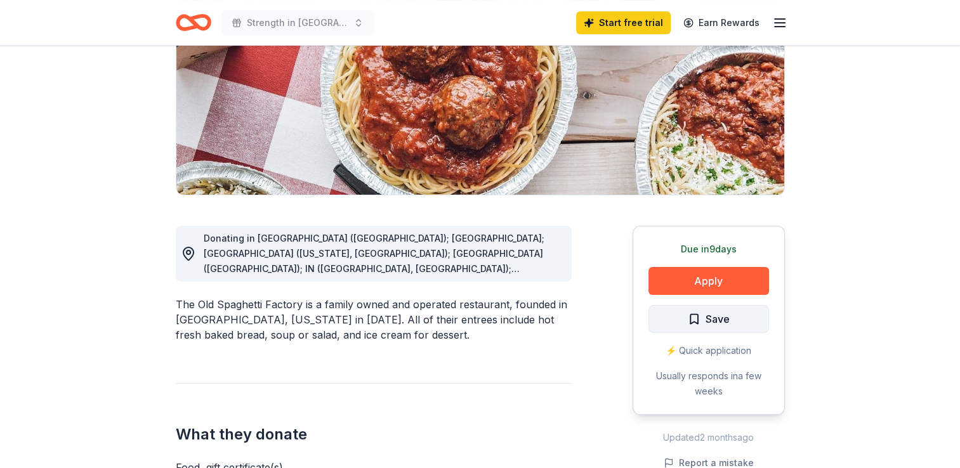
click at [703, 326] on span "Save" at bounding box center [709, 319] width 42 height 16
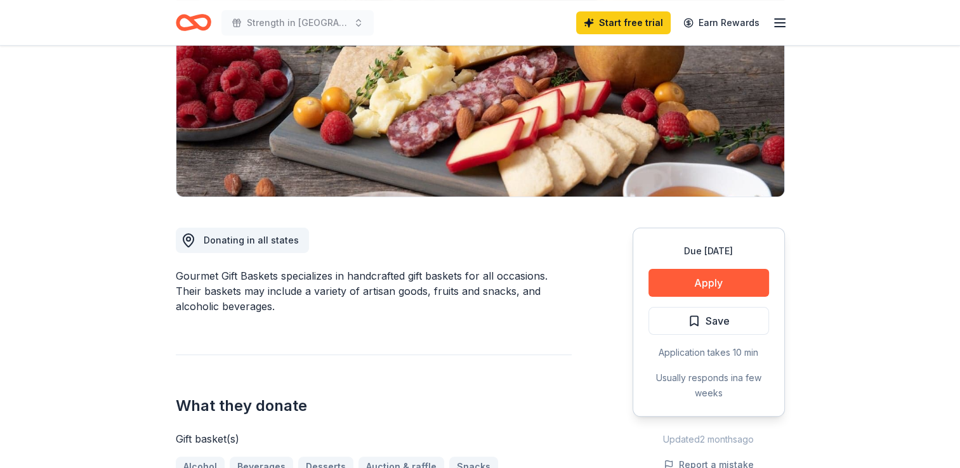
scroll to position [190, 0]
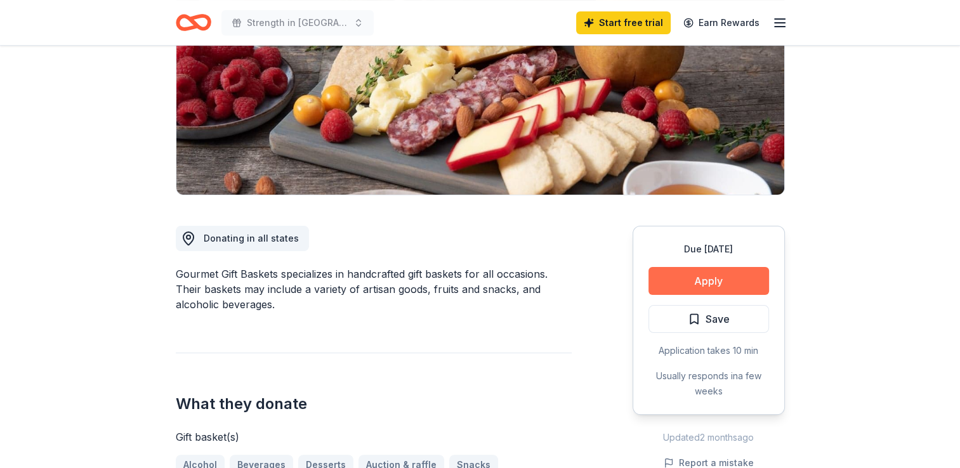
click at [714, 284] on button "Apply" at bounding box center [708, 281] width 121 height 28
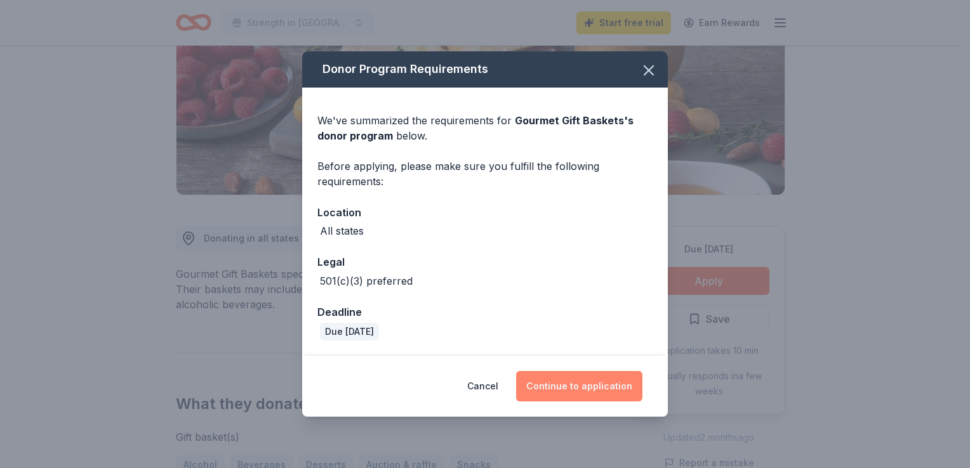
click at [597, 384] on button "Continue to application" at bounding box center [579, 386] width 126 height 30
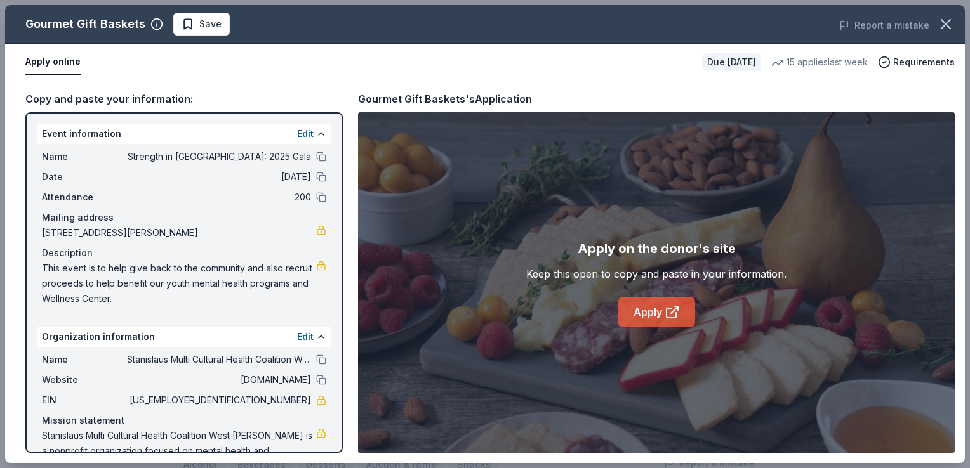
click at [666, 313] on icon at bounding box center [671, 313] width 10 height 10
click at [201, 24] on span "Save" at bounding box center [210, 23] width 22 height 15
click at [942, 23] on icon "button" at bounding box center [946, 24] width 18 height 18
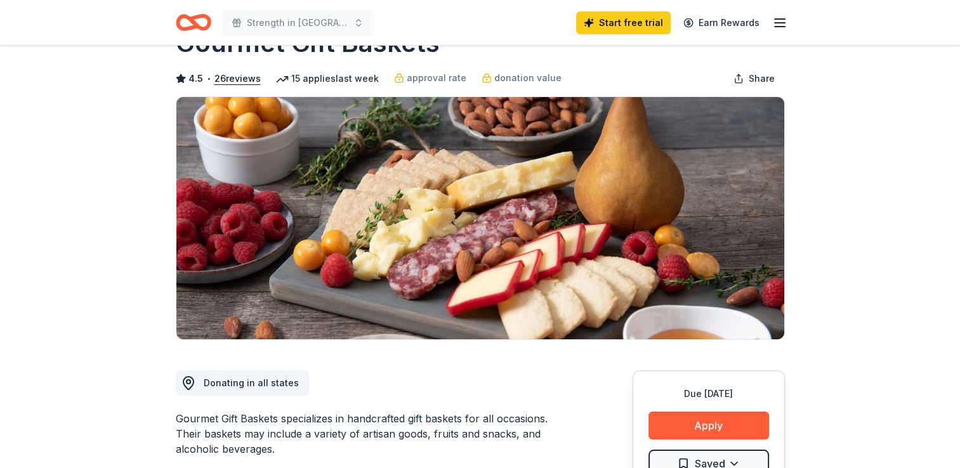
scroll to position [0, 0]
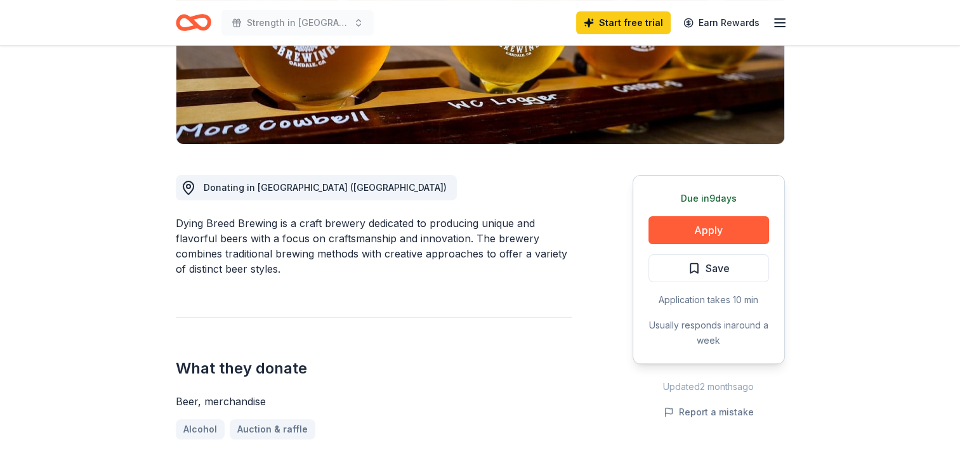
scroll to position [254, 0]
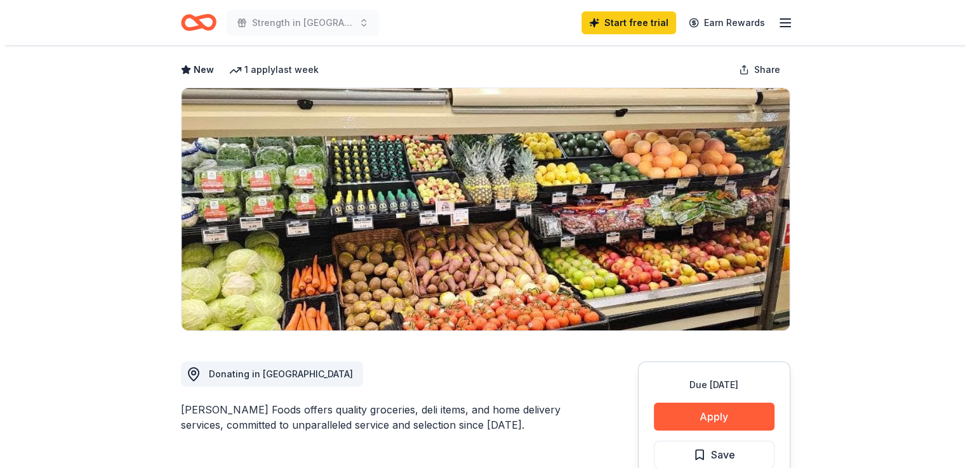
scroll to position [127, 0]
